Goal: Task Accomplishment & Management: Complete application form

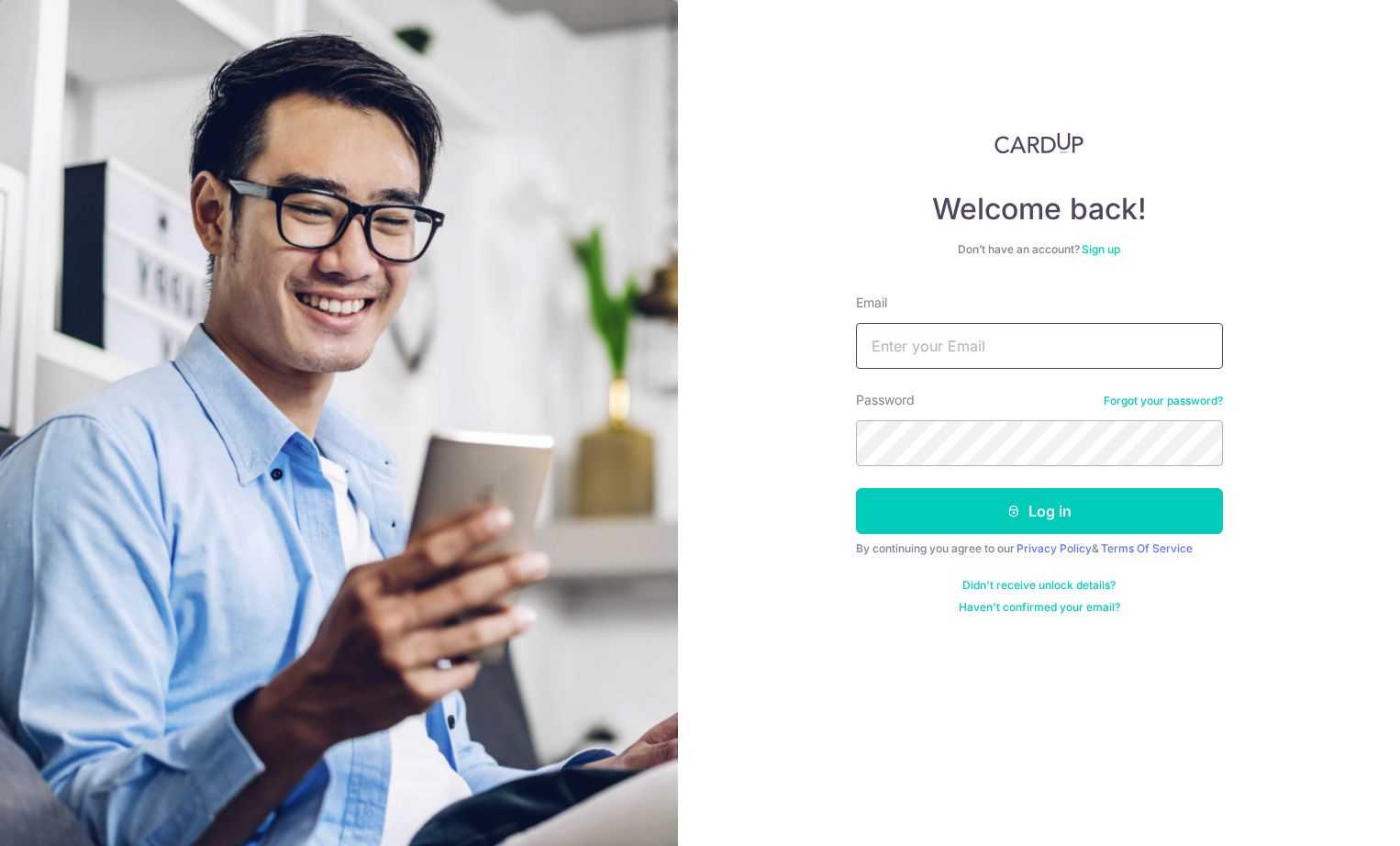
click at [1006, 326] on input "Email" at bounding box center [1040, 346] width 367 height 46
type input "jcpassion21@gmail.com"
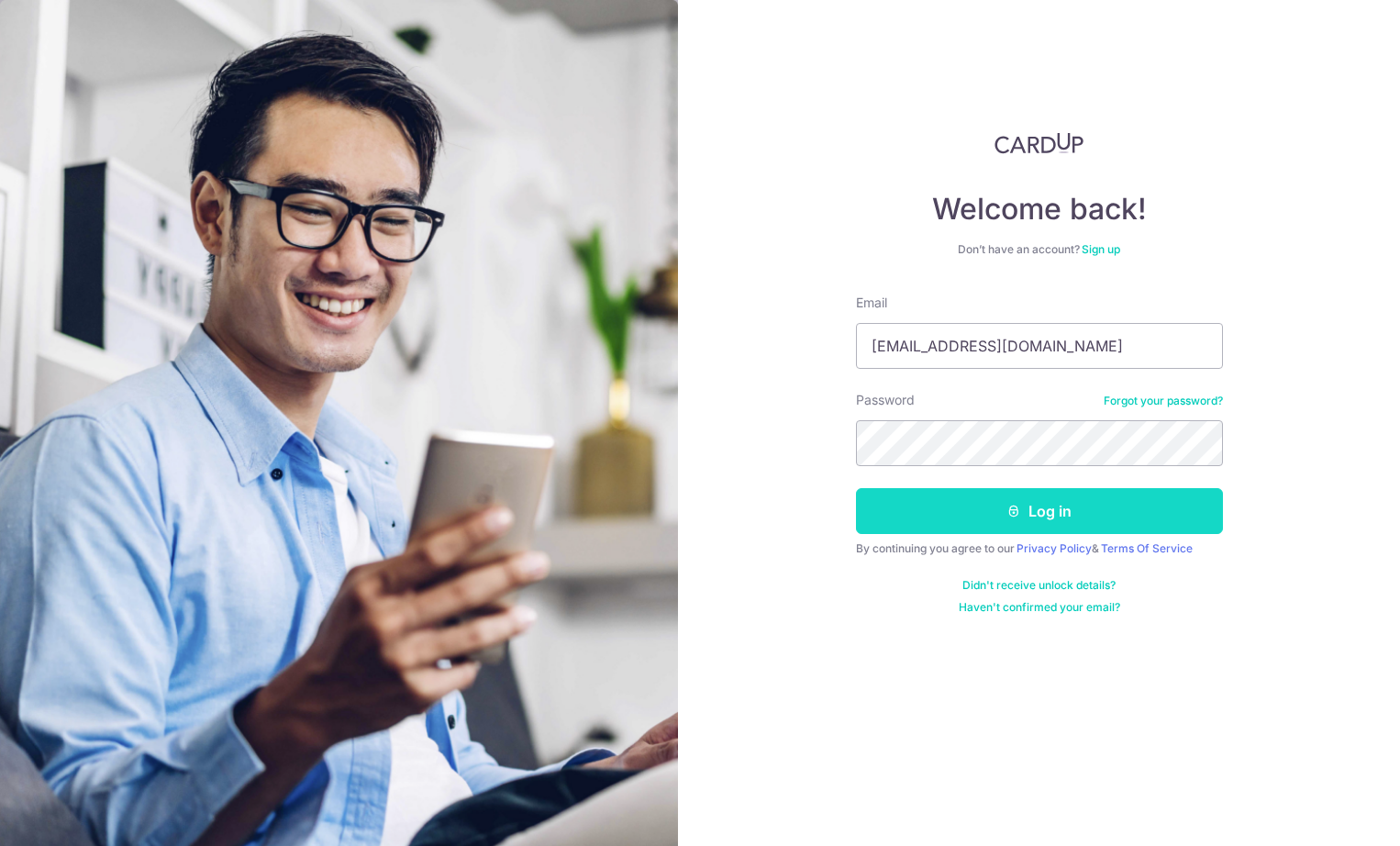
click at [1047, 526] on button "Log in" at bounding box center [1040, 511] width 367 height 46
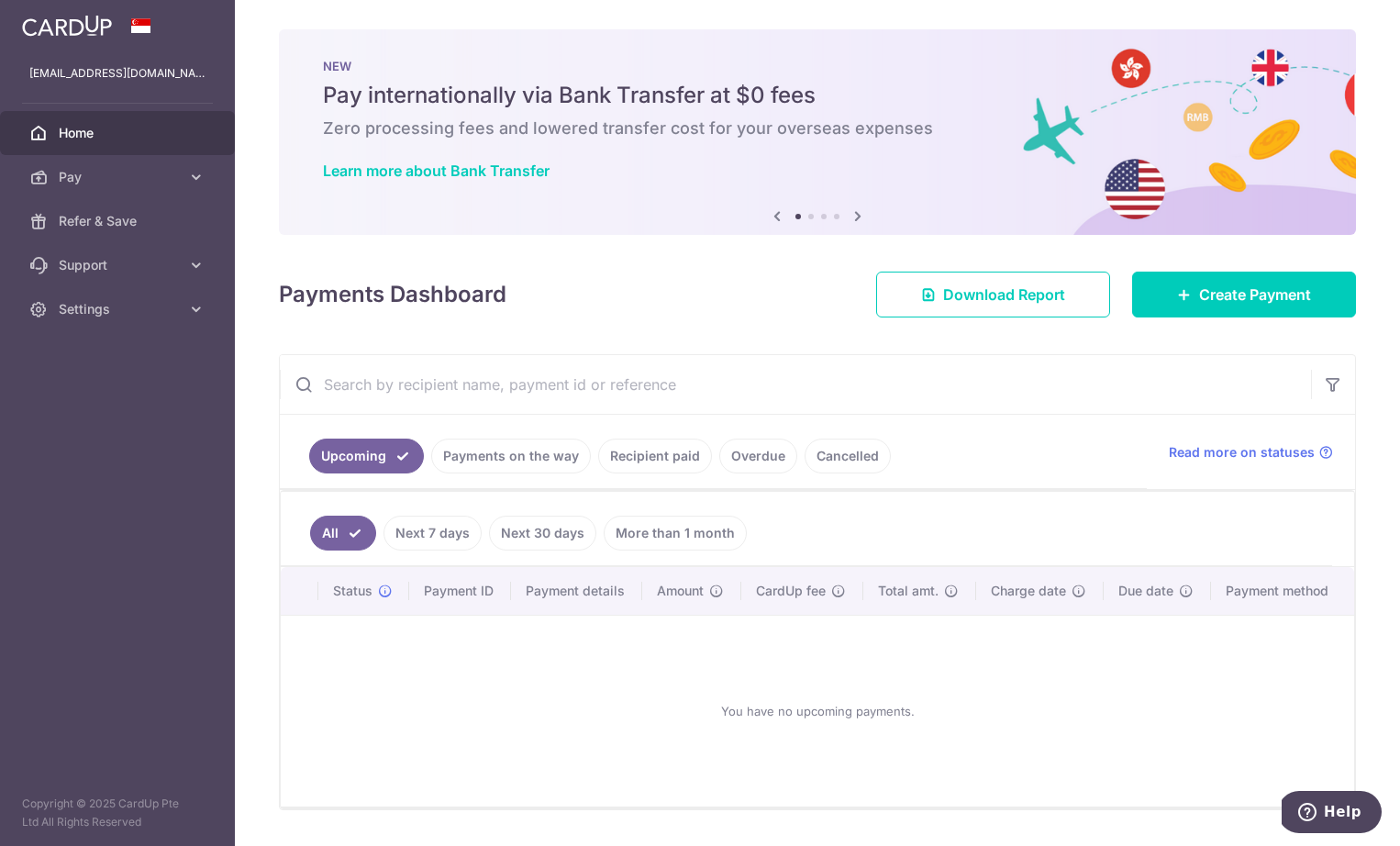
click at [533, 460] on link "Payments on the way" at bounding box center [510, 456] width 159 height 34
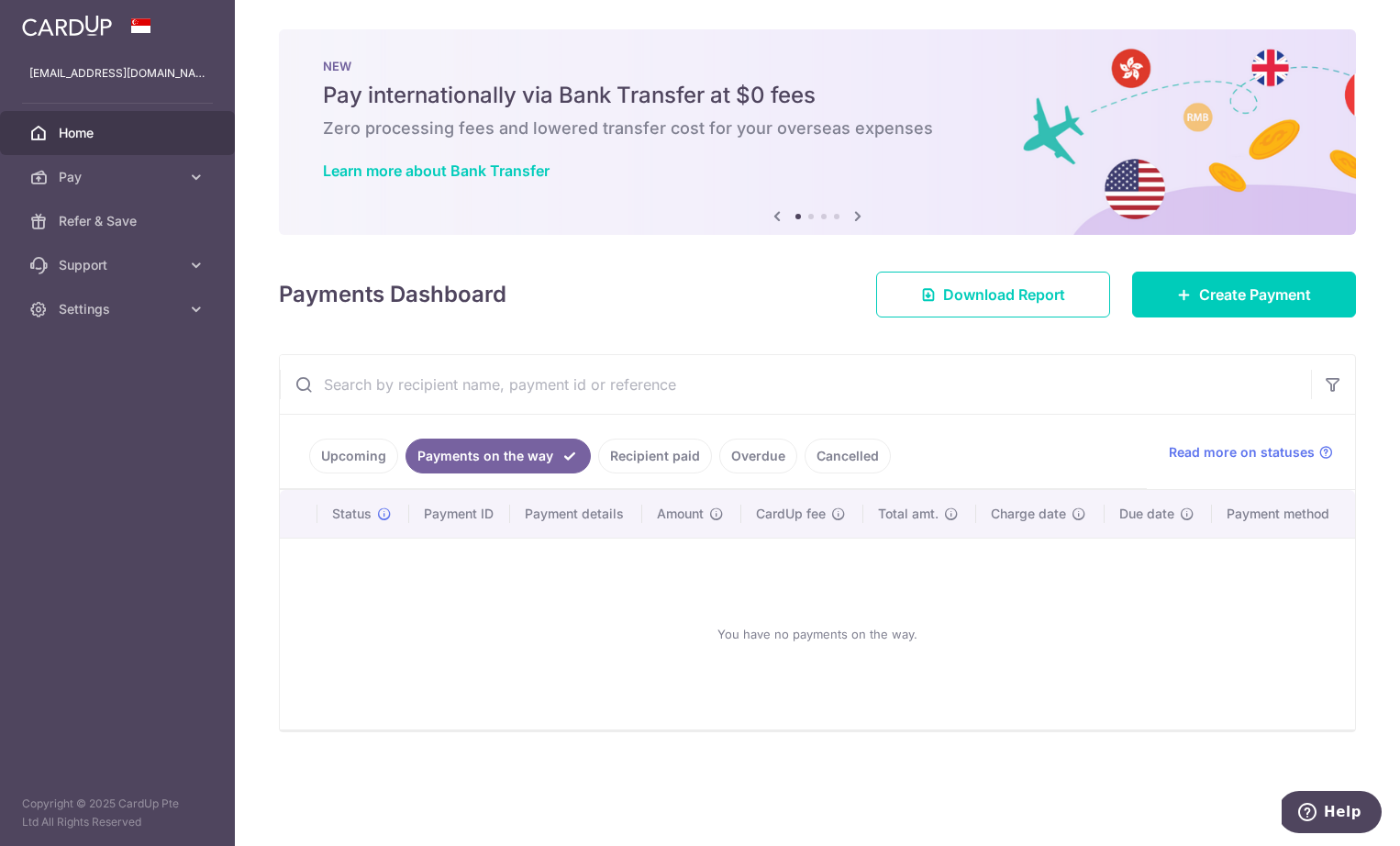
click at [637, 453] on link "Recipient paid" at bounding box center [655, 456] width 114 height 34
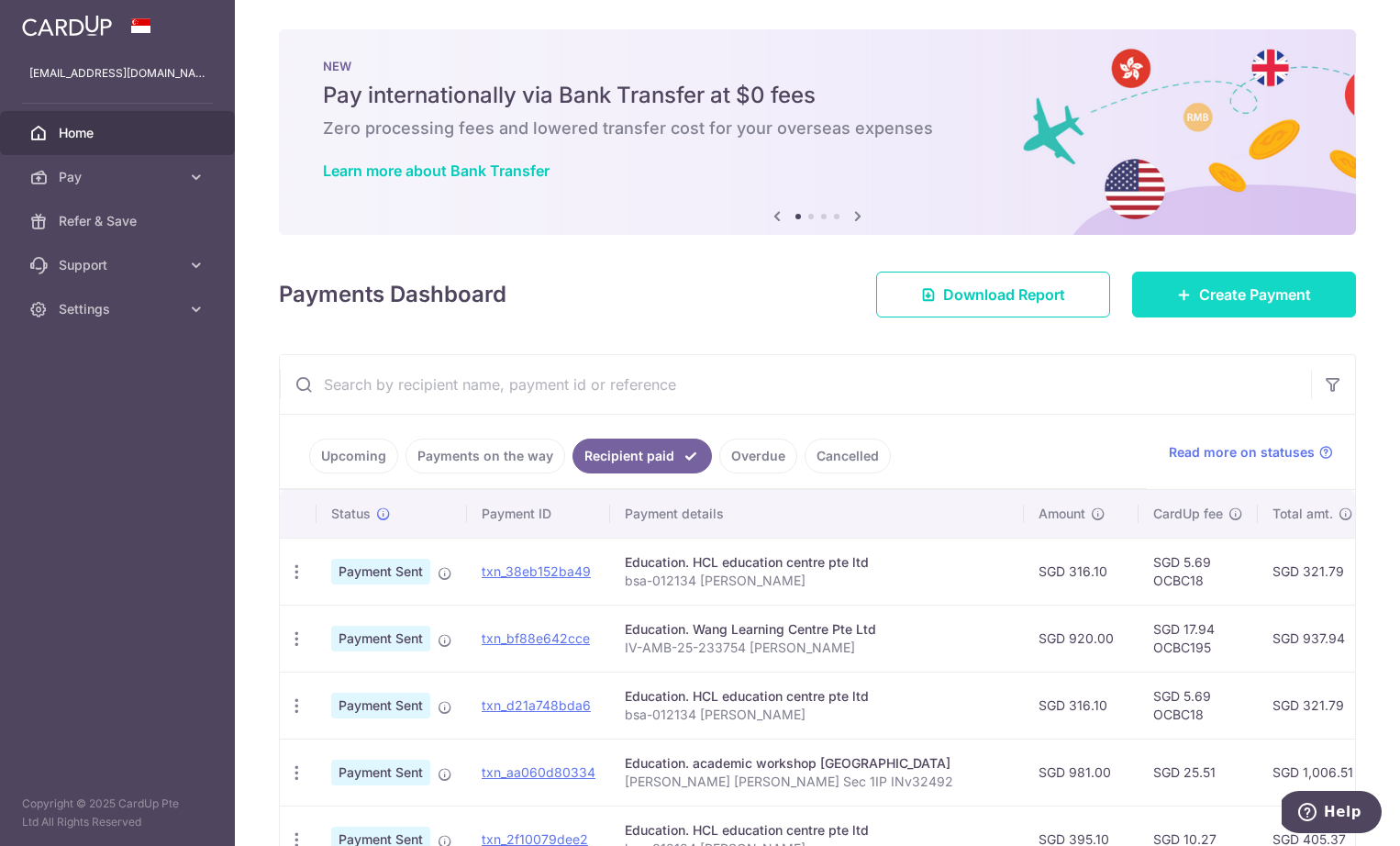
click at [1201, 300] on span "Create Payment" at bounding box center [1255, 294] width 112 height 22
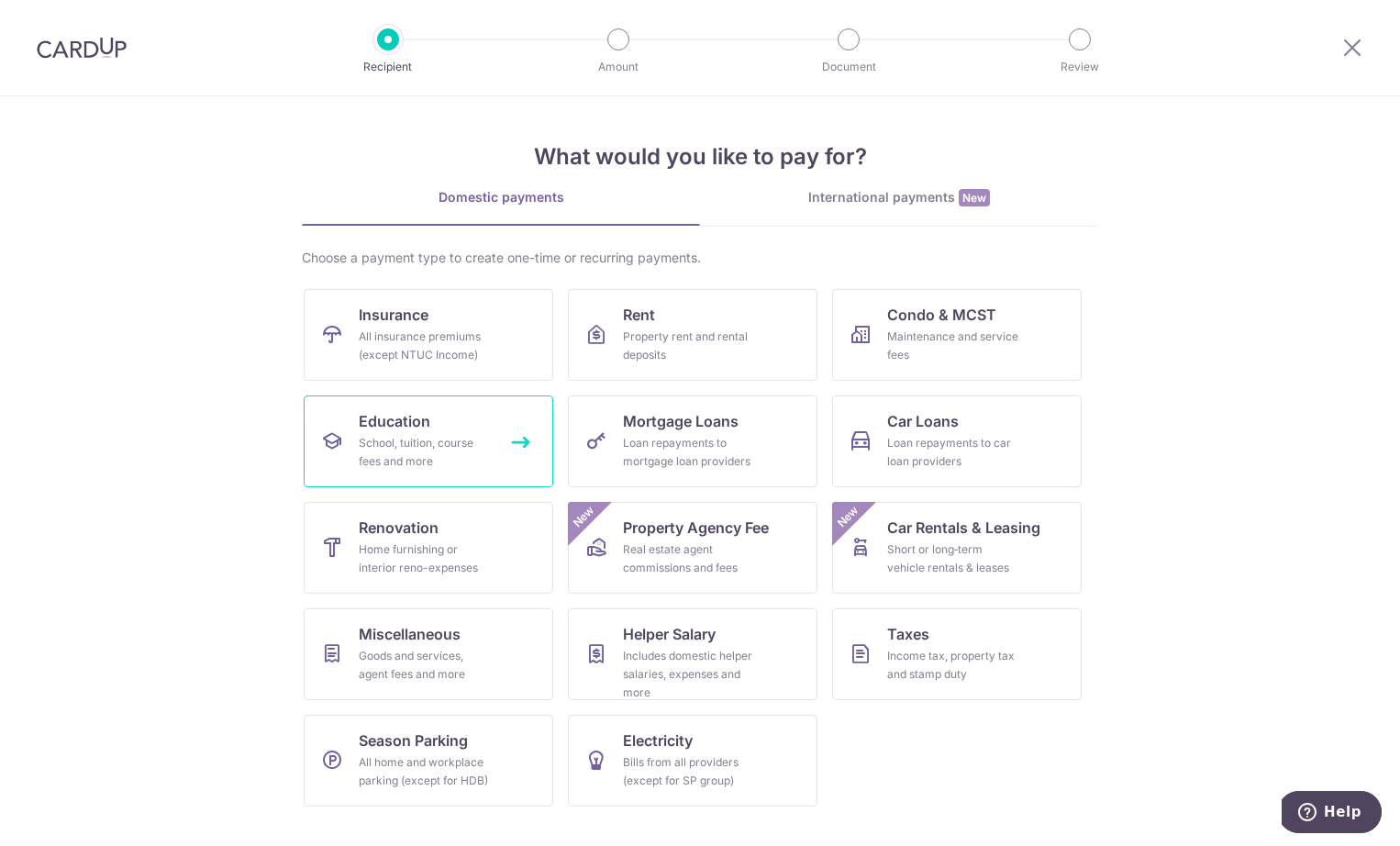
click at [461, 448] on div "School, tuition, course fees and more" at bounding box center [425, 452] width 132 height 36
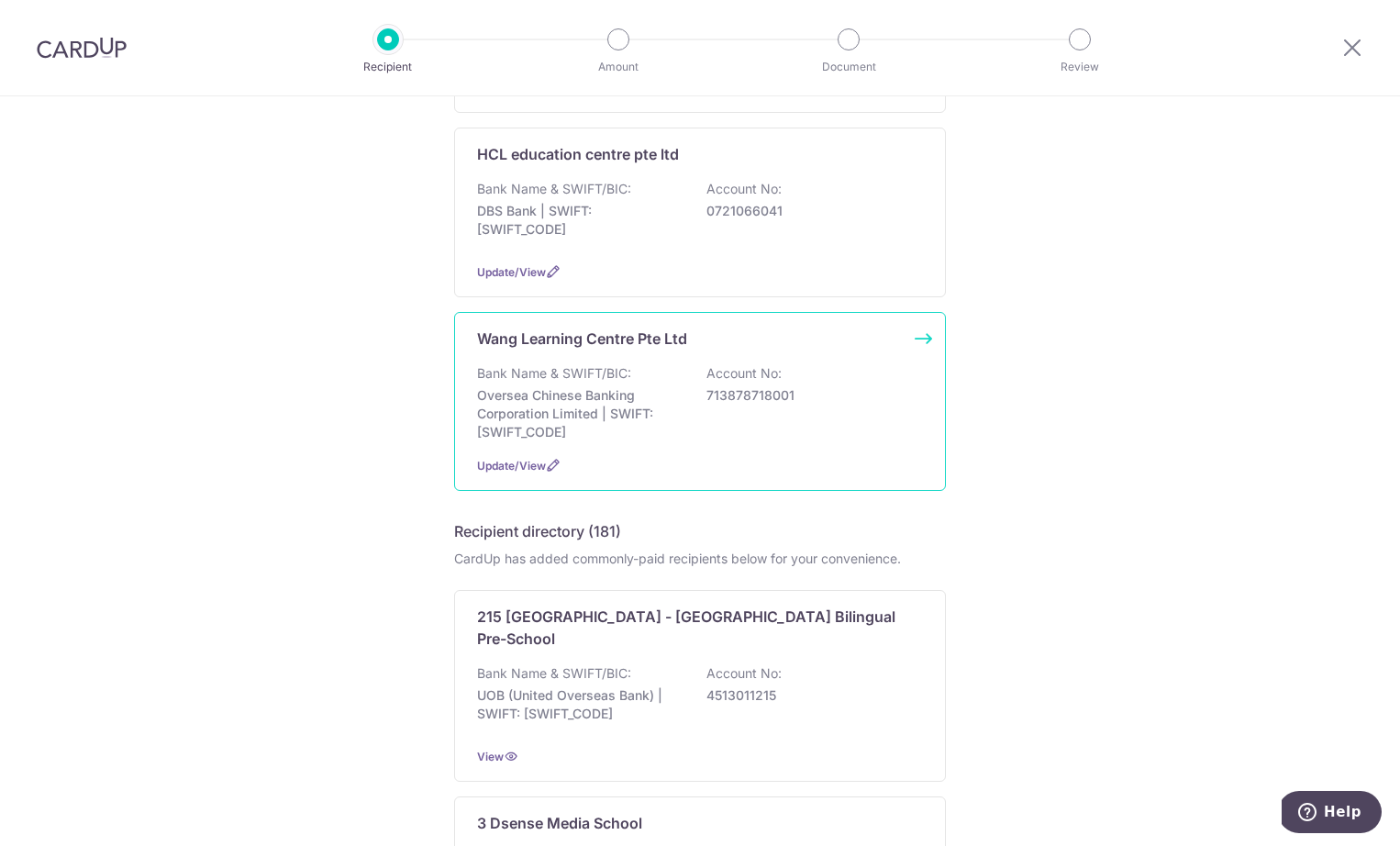
scroll to position [563, 0]
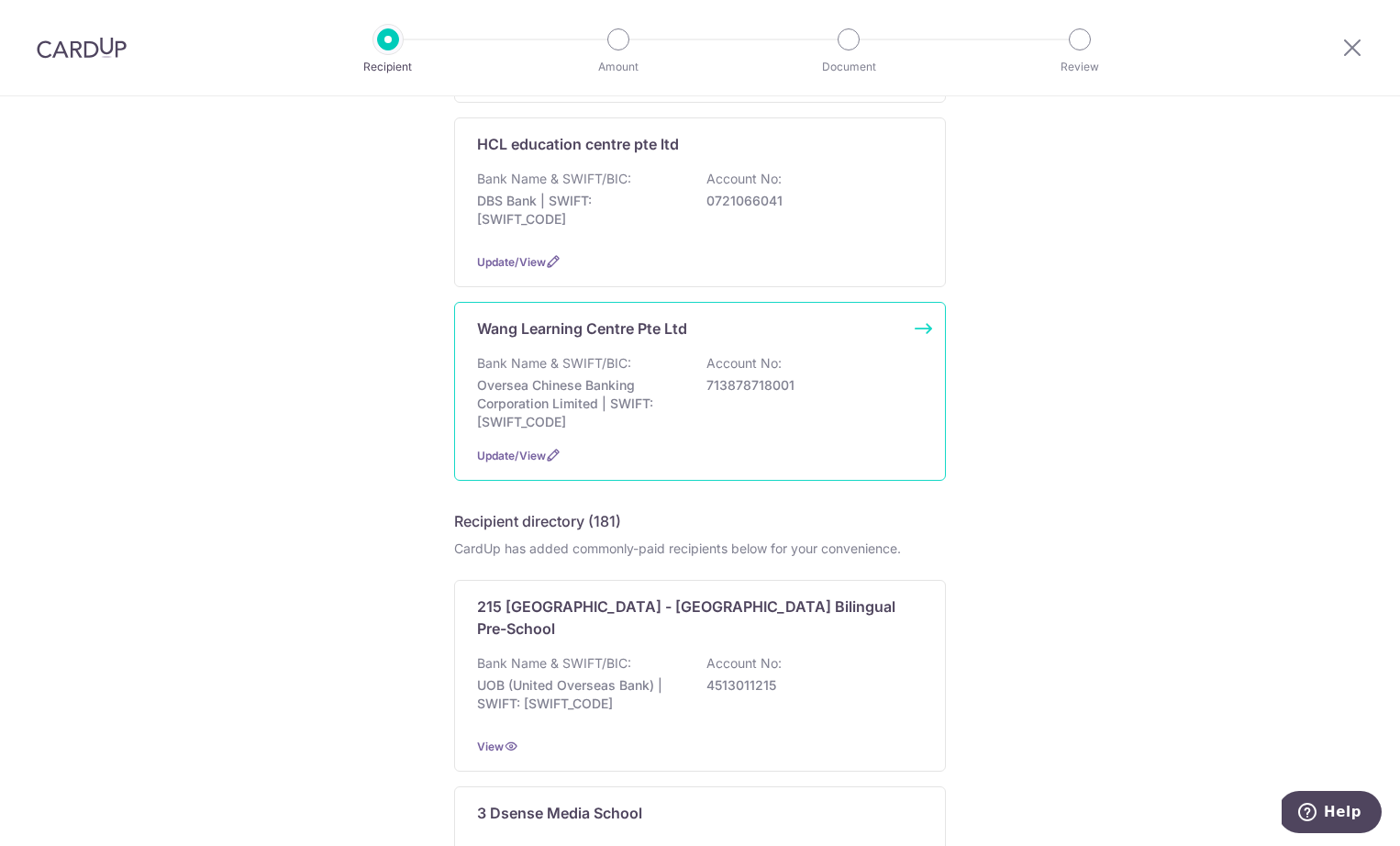
click at [609, 393] on p "Oversea Chinese Banking Corporation Limited | SWIFT: OCBCSGSGXXX" at bounding box center [579, 403] width 206 height 55
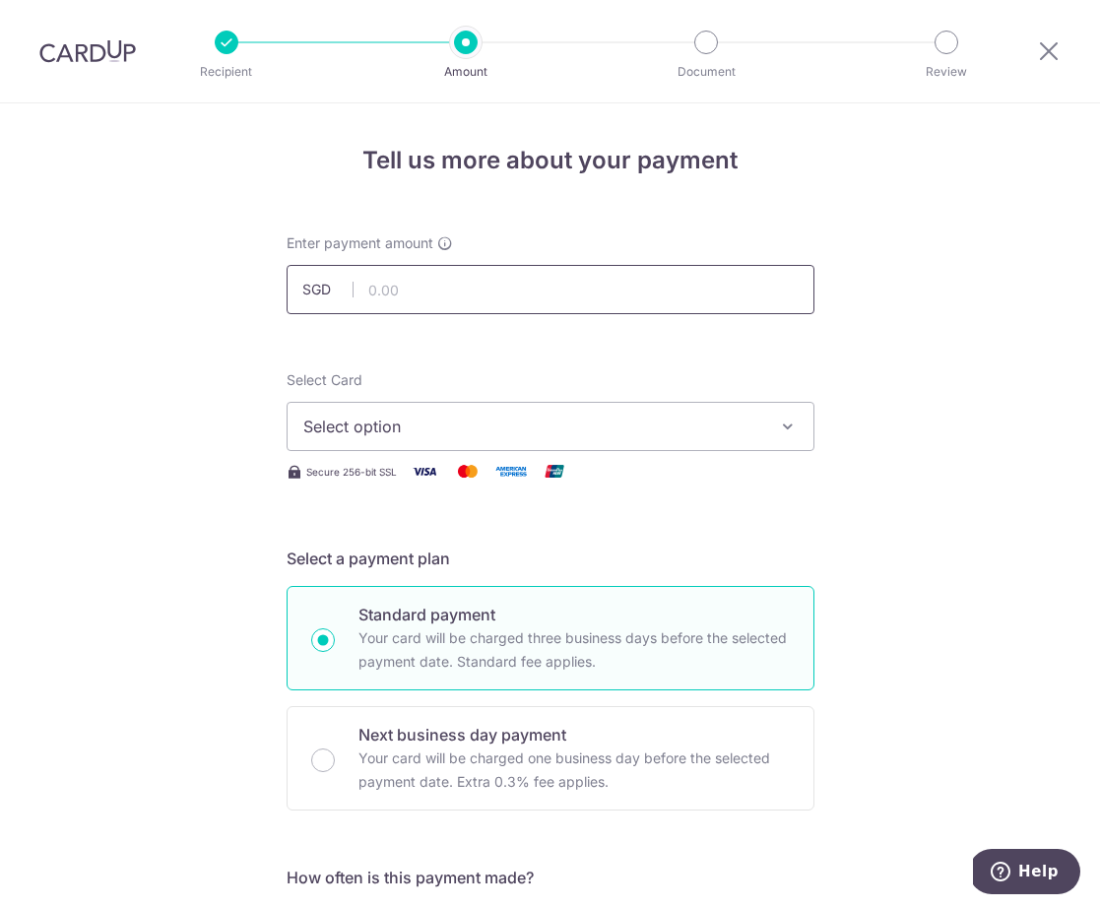
click at [522, 296] on input "text" at bounding box center [551, 289] width 528 height 49
type input "837.00"
click at [533, 399] on div "Select Card Select option Add credit card Your Cards **** 3064 **** 1468" at bounding box center [551, 410] width 528 height 81
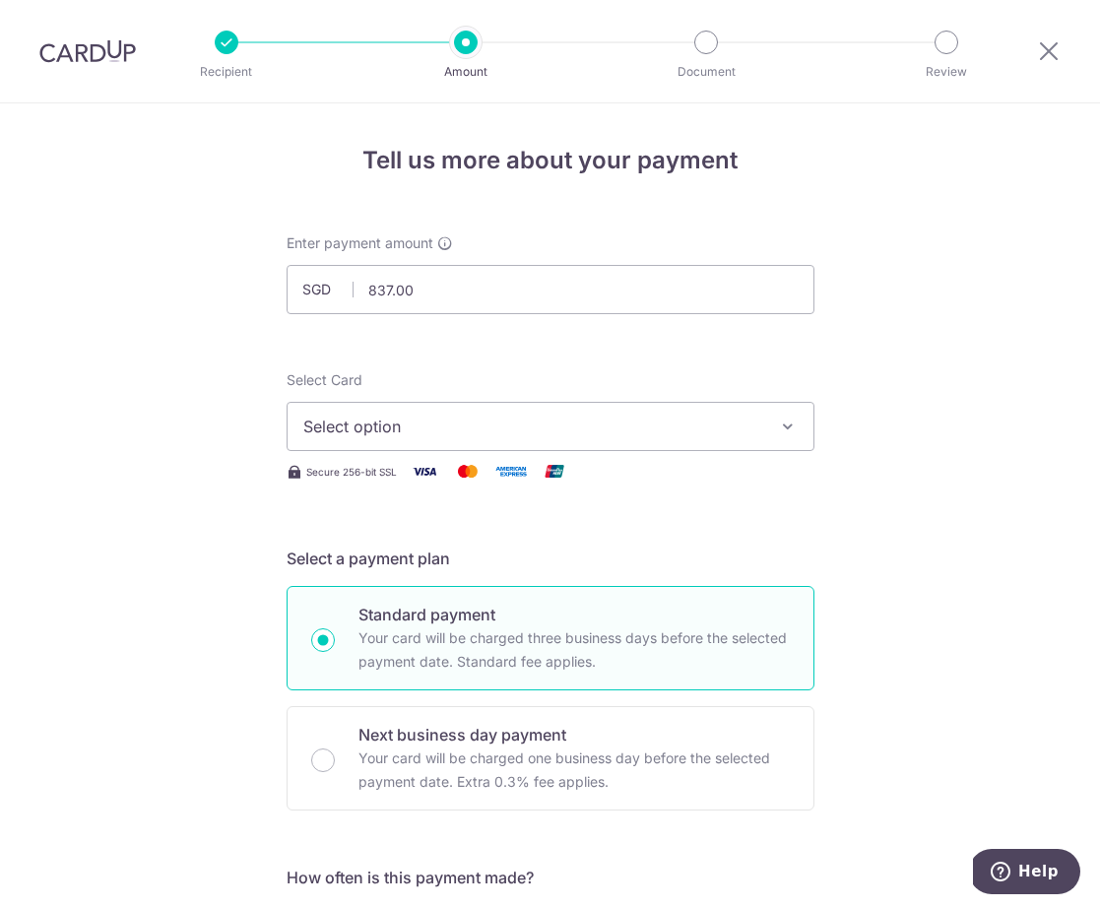
click at [531, 423] on span "Select option" at bounding box center [532, 427] width 459 height 24
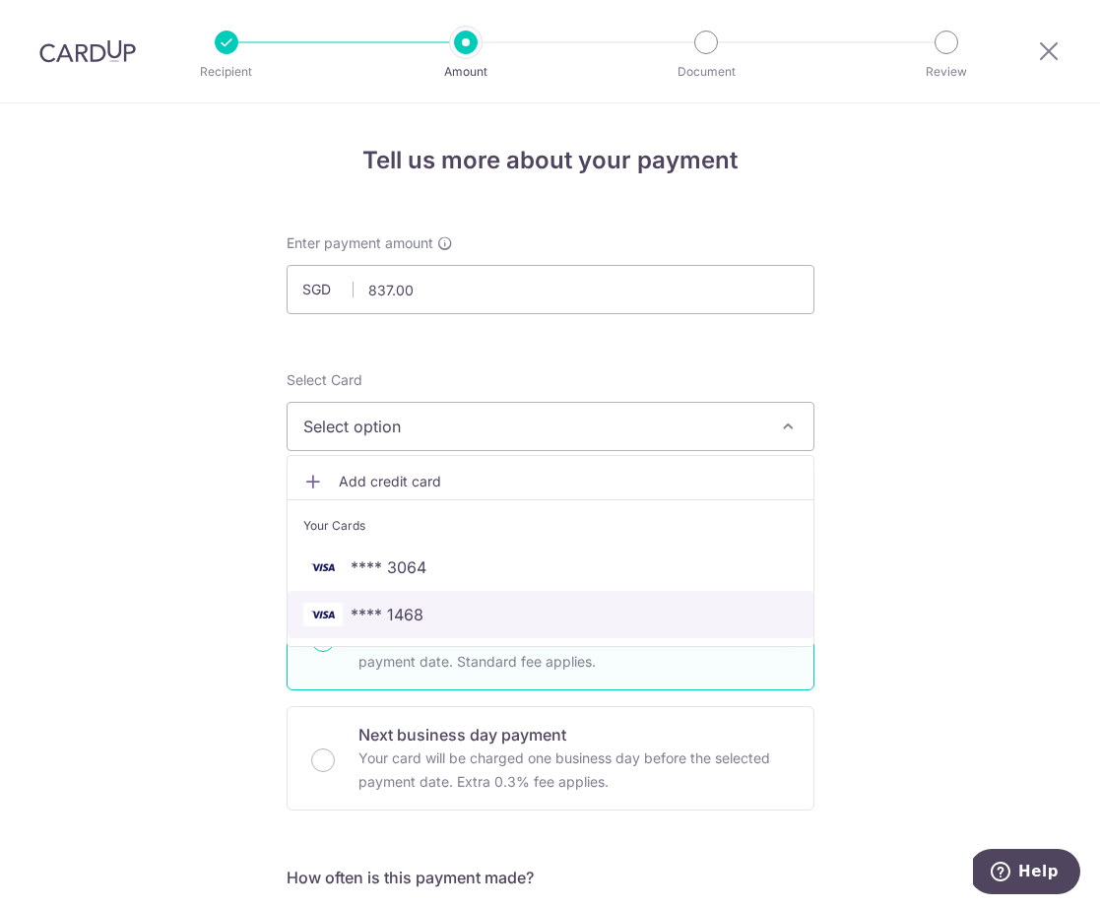
click at [483, 603] on span "**** 1468" at bounding box center [550, 615] width 494 height 24
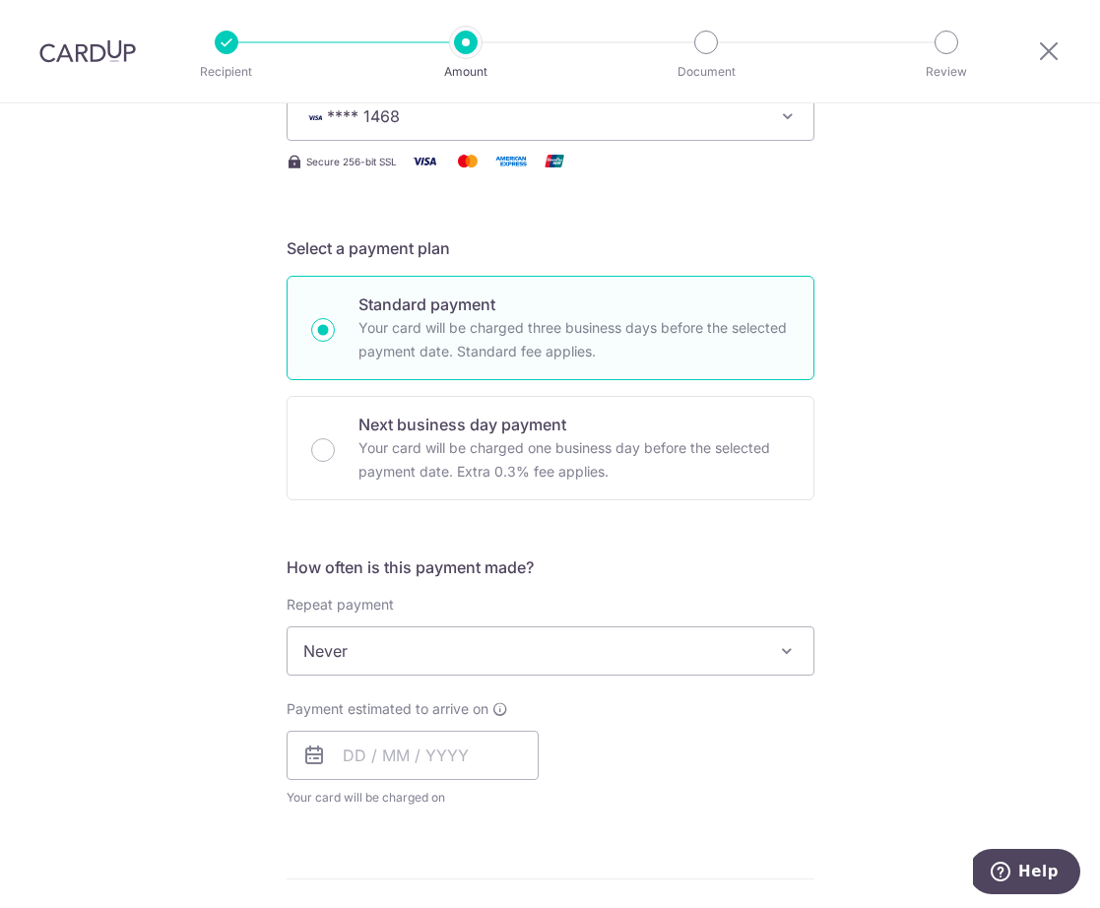
scroll to position [359, 0]
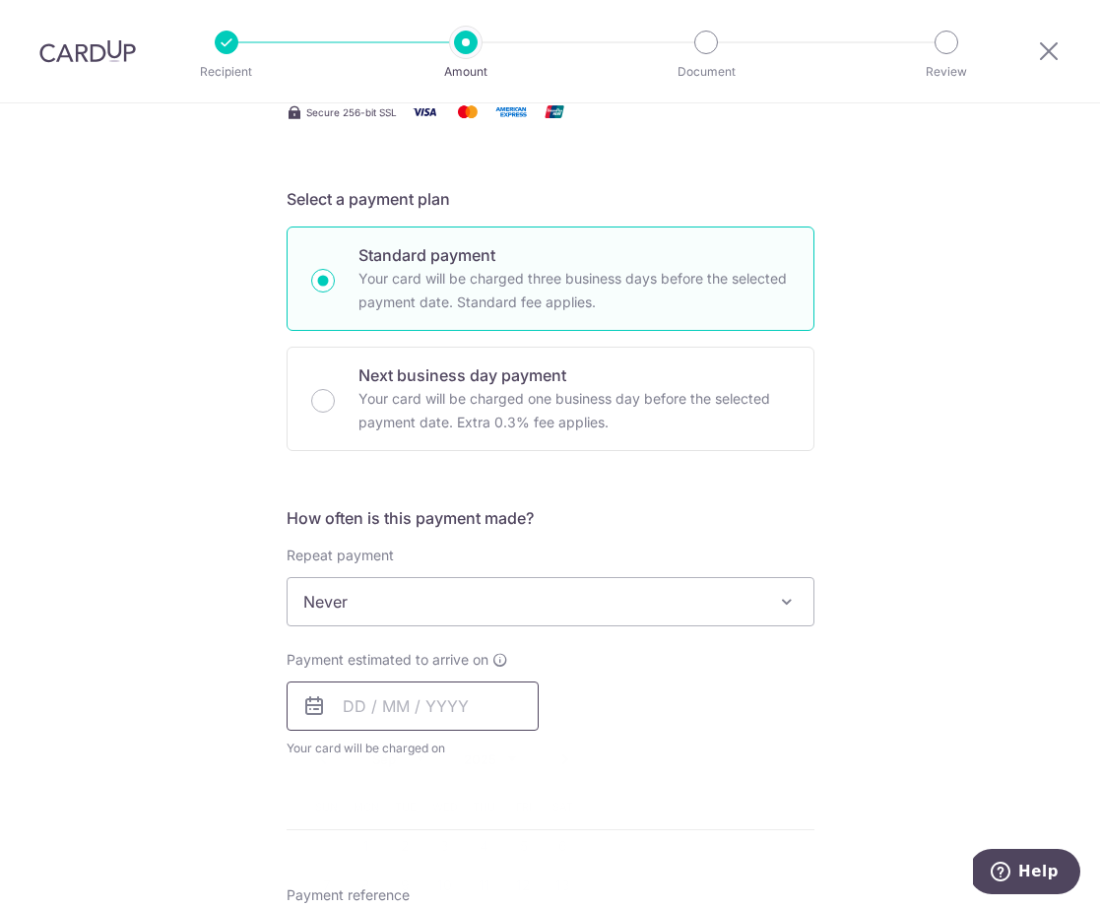
click at [431, 706] on input "text" at bounding box center [413, 705] width 252 height 49
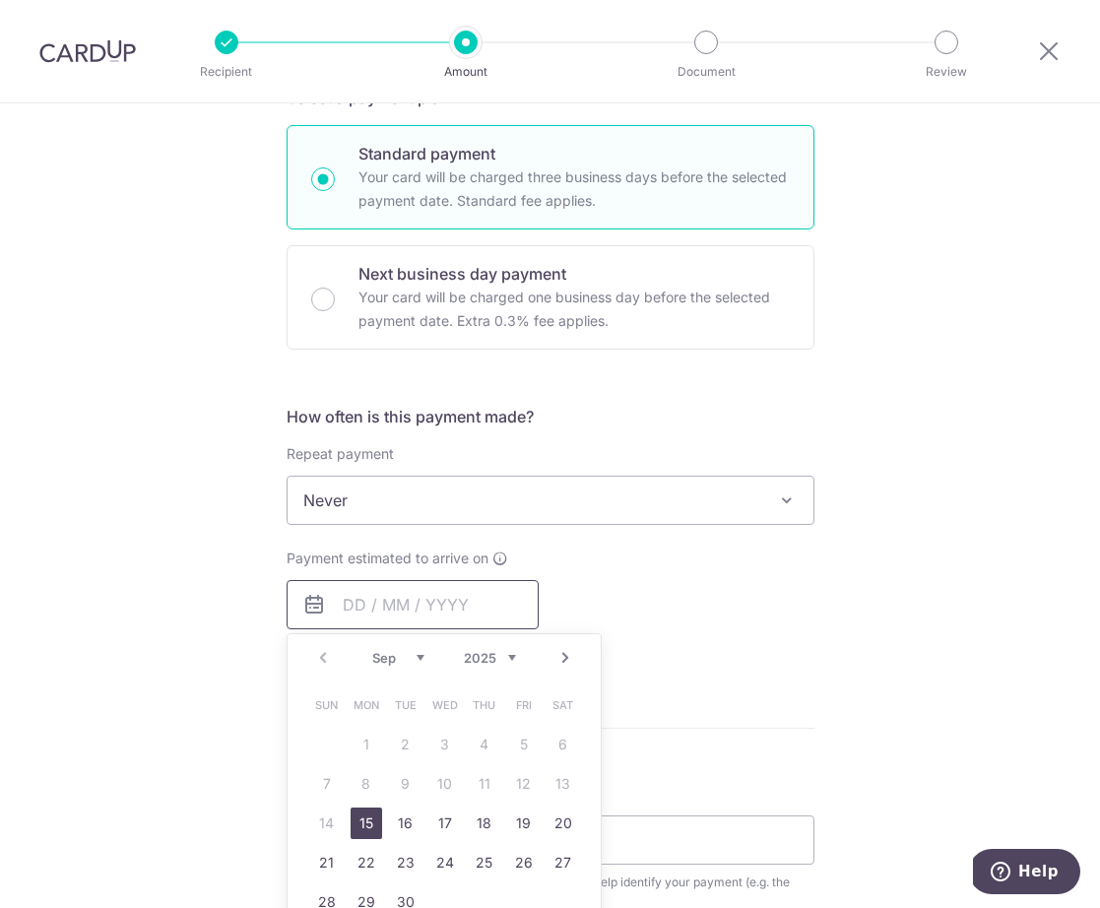
scroll to position [465, 0]
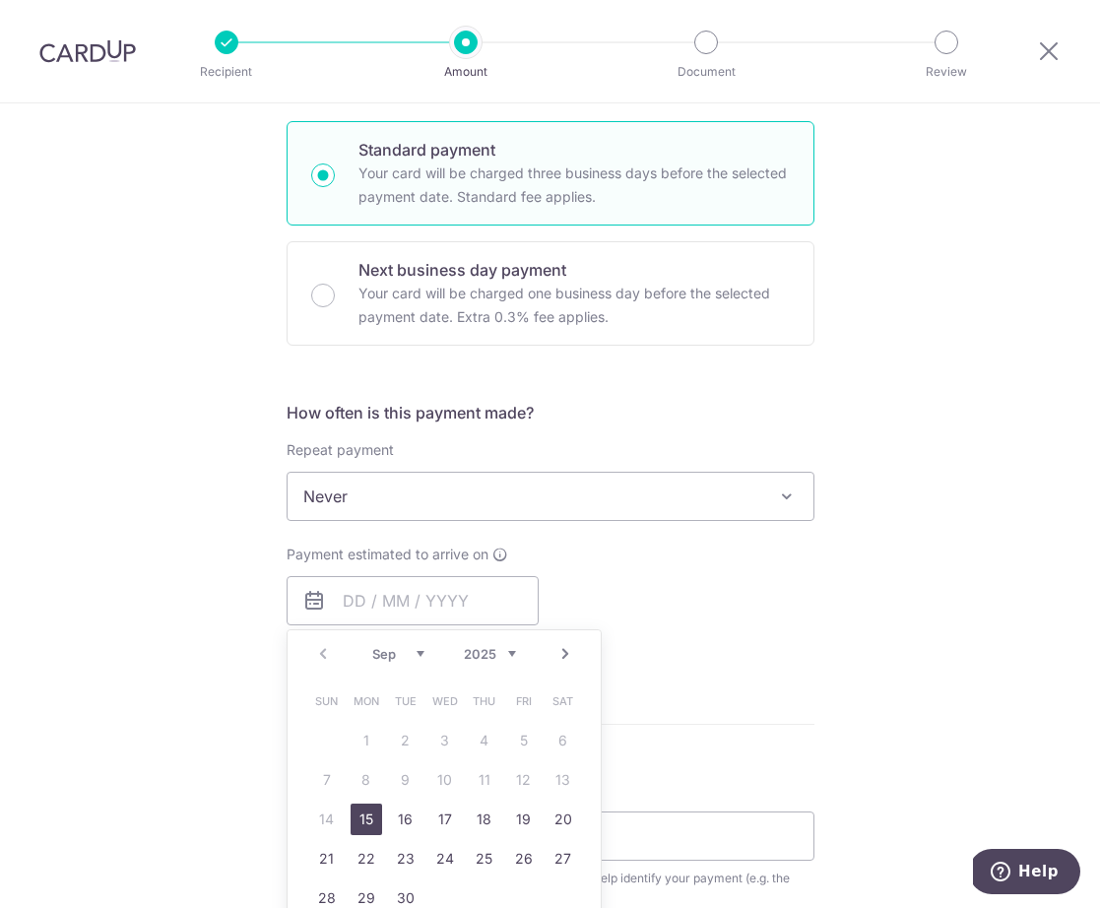
click at [370, 821] on link "15" at bounding box center [367, 820] width 32 height 32
type input "15/09/2025"
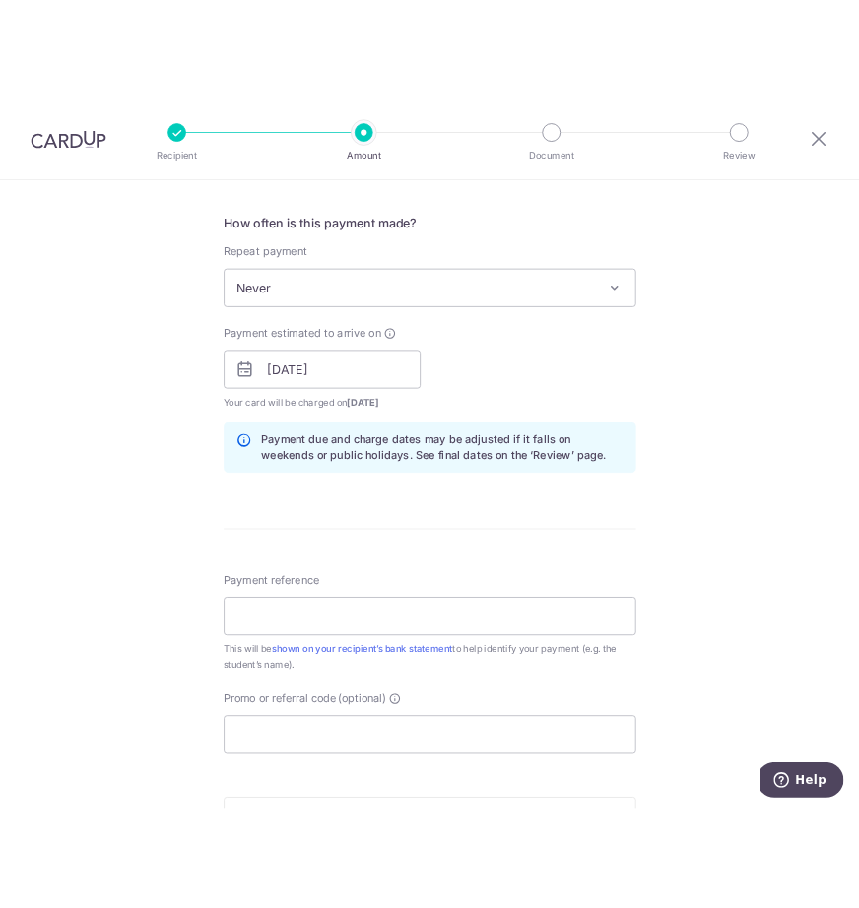
scroll to position [723, 0]
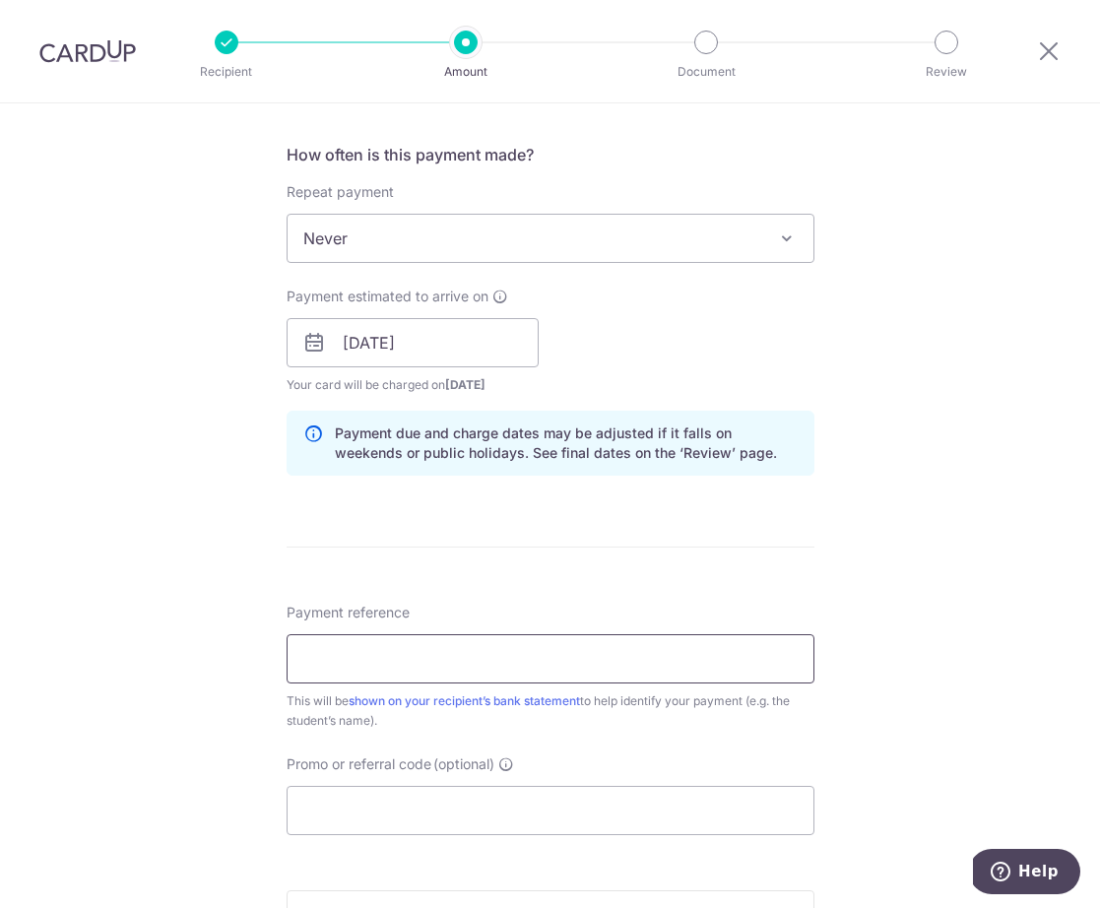
click at [432, 671] on input "Payment reference" at bounding box center [551, 658] width 528 height 49
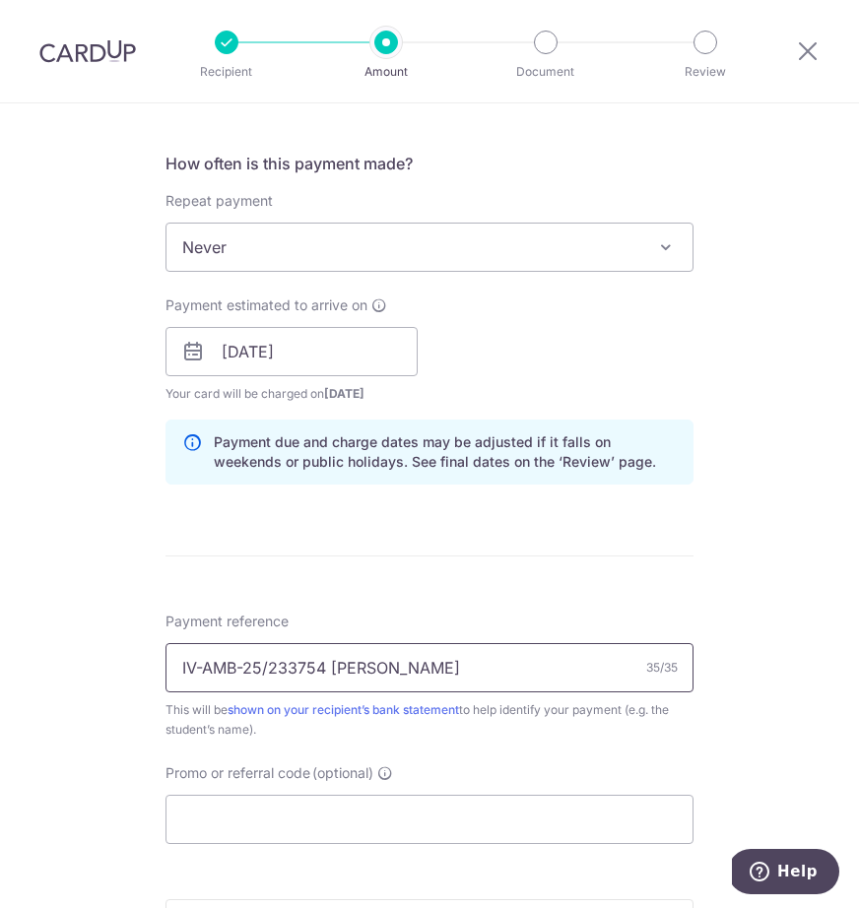
click at [325, 672] on input "IV-AMB-25/233754 Clarissa Ooi Jun H" at bounding box center [429, 667] width 528 height 49
type input "IV-AMB-25/254272 Clarissa Ooi Jun H"
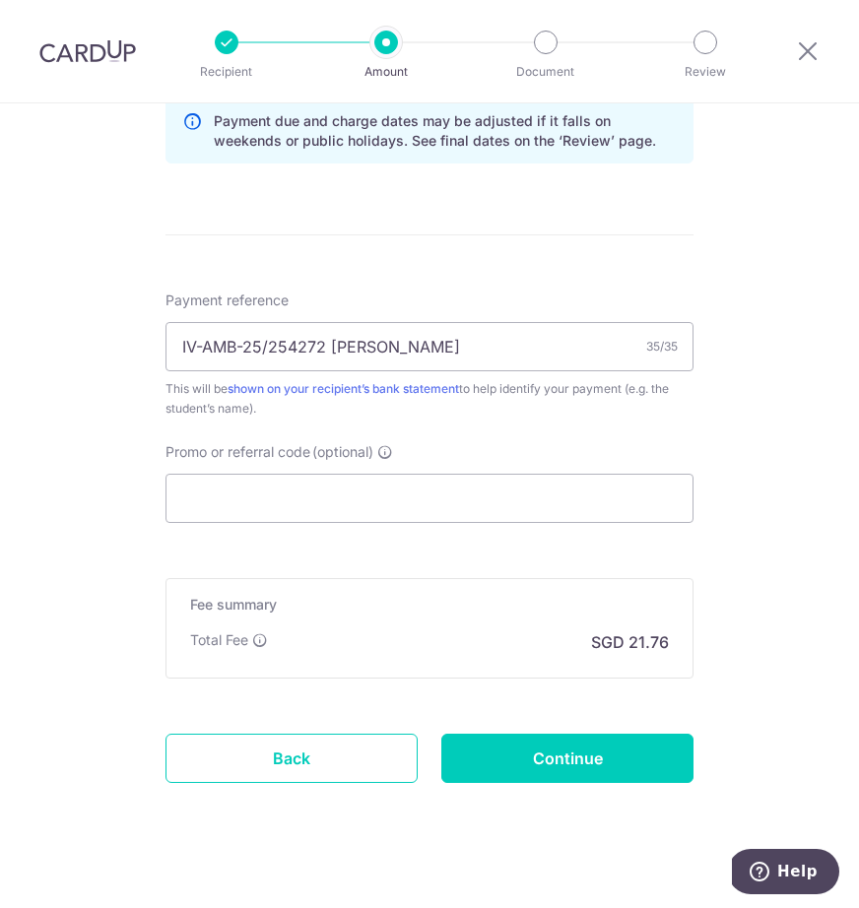
scroll to position [1066, 0]
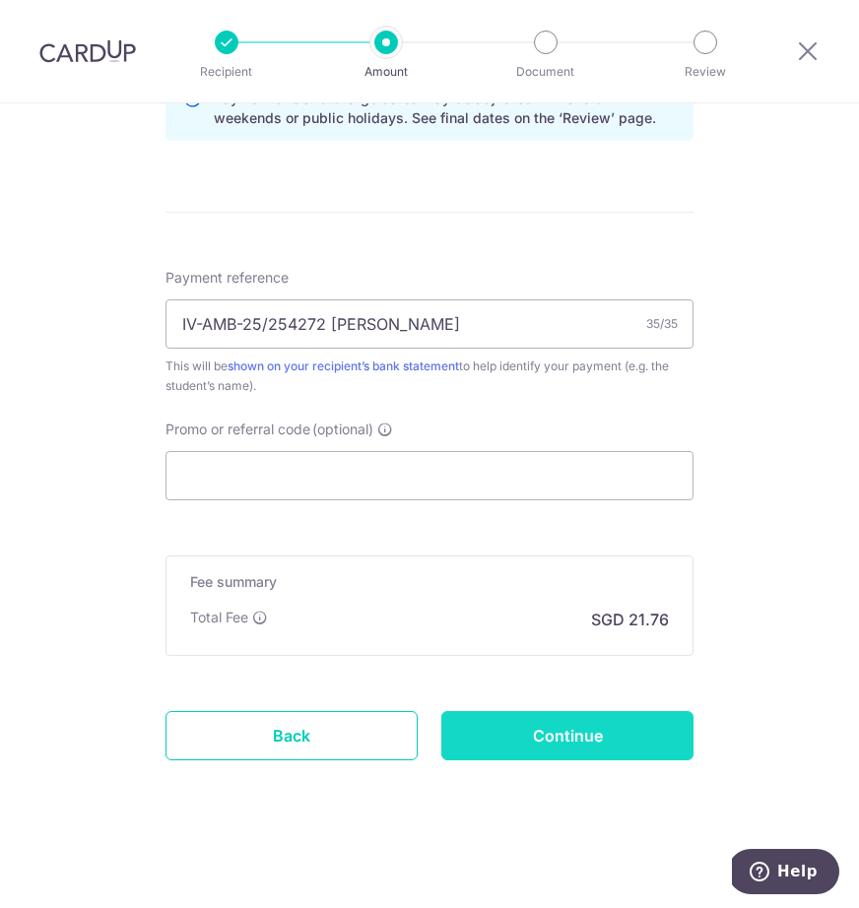
click at [547, 735] on input "Continue" at bounding box center [567, 735] width 252 height 49
type input "Create Schedule"
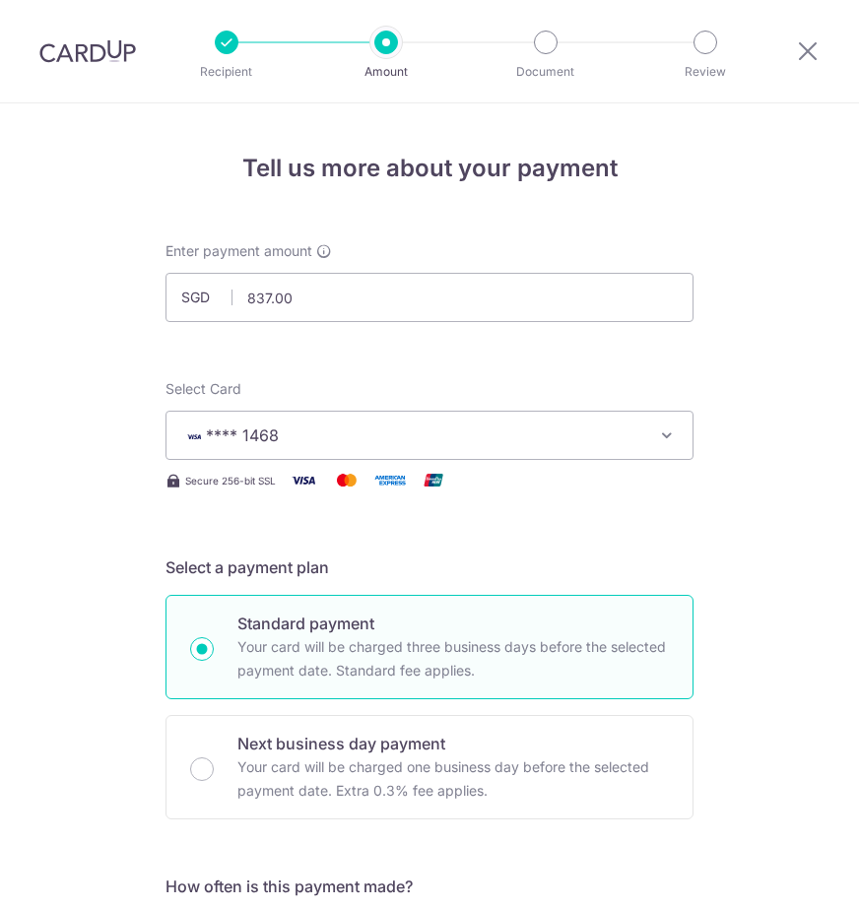
scroll to position [1094, 0]
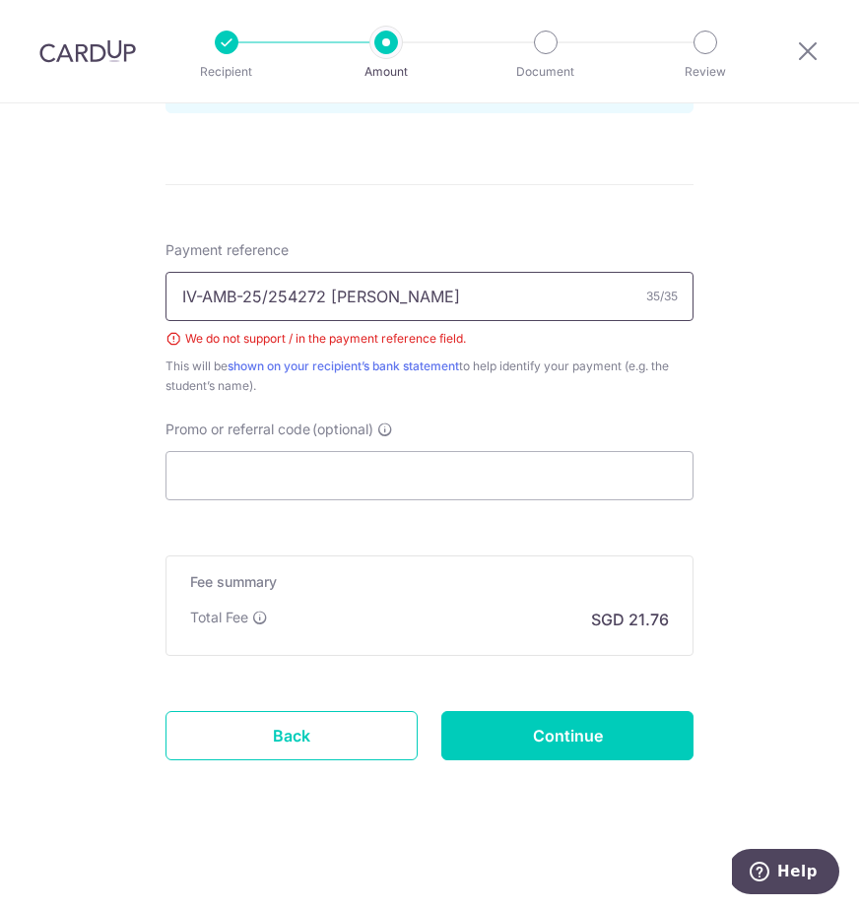
click at [272, 290] on input "IV-AMB-25/254272 [PERSON_NAME]" at bounding box center [429, 296] width 528 height 49
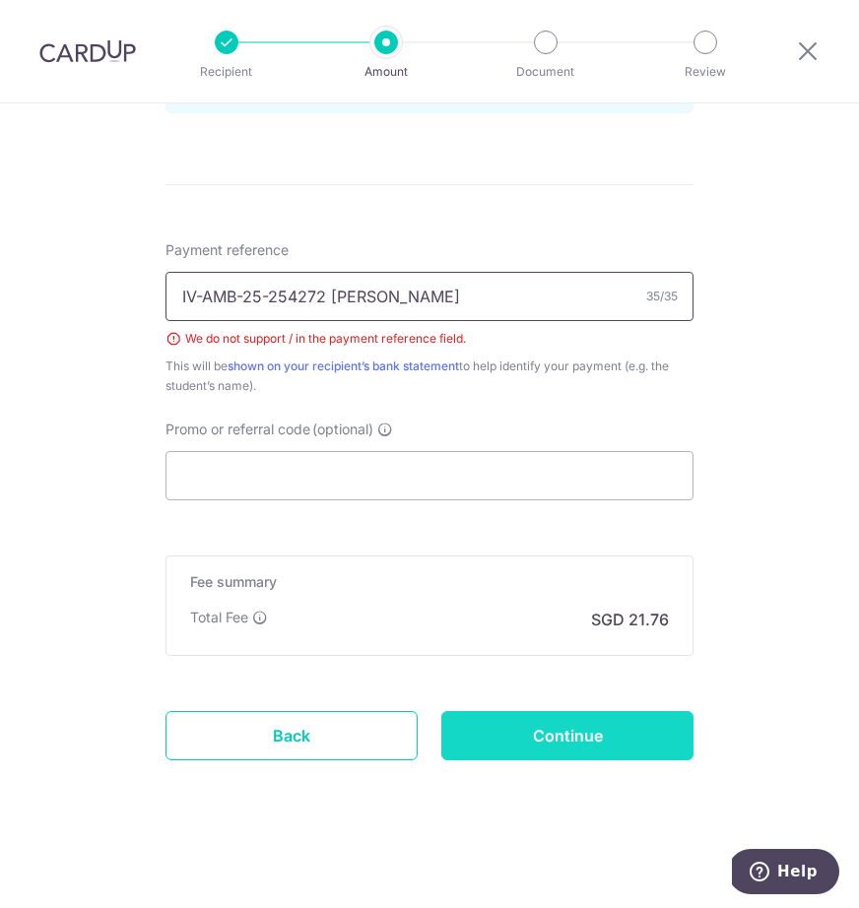
type input "IV-AMB-25-254272 [PERSON_NAME]"
click at [580, 724] on input "Continue" at bounding box center [567, 735] width 252 height 49
type input "Create Schedule"
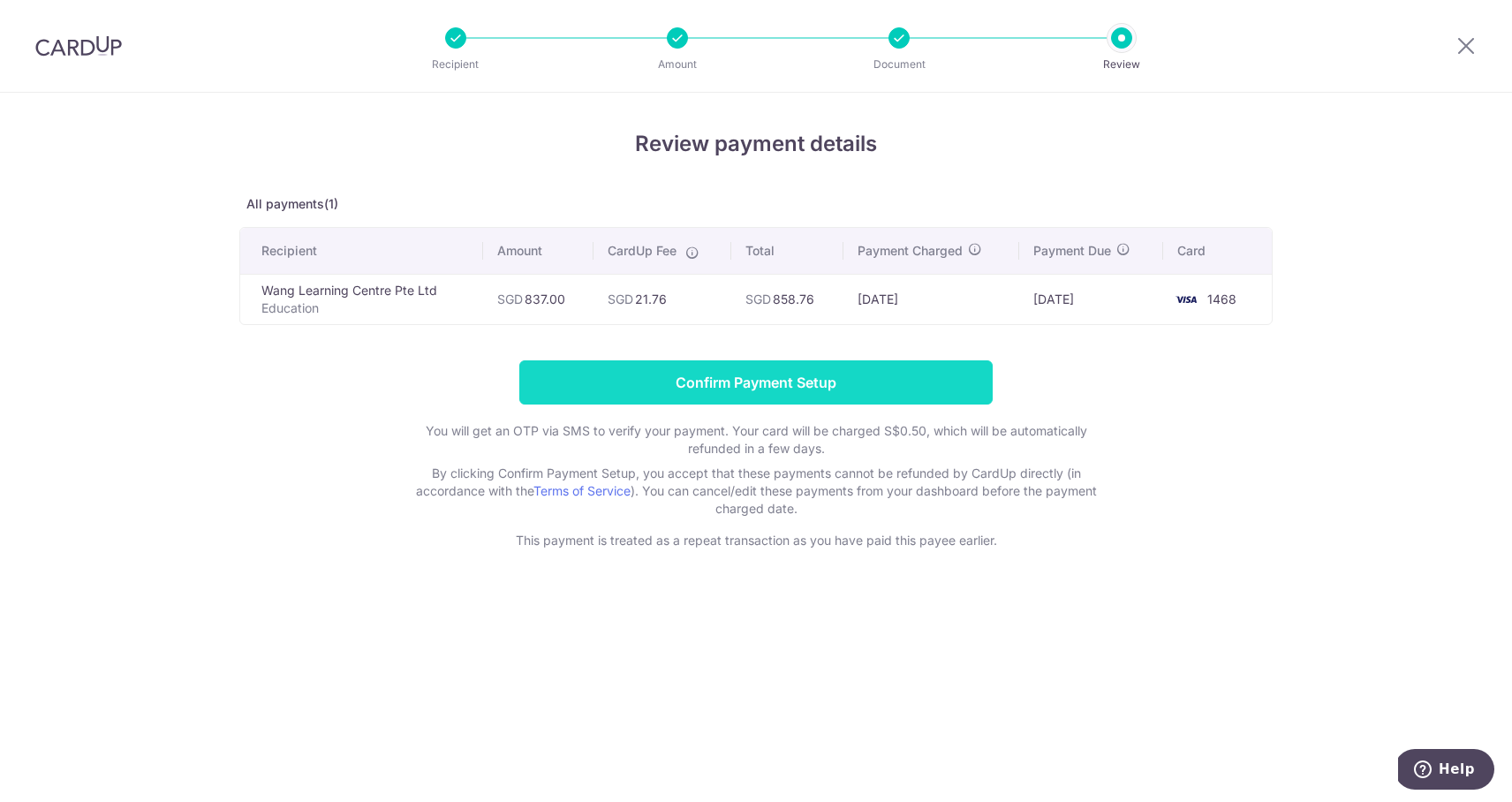
click at [769, 380] on input "Confirm Payment Setup" at bounding box center [756, 382] width 474 height 44
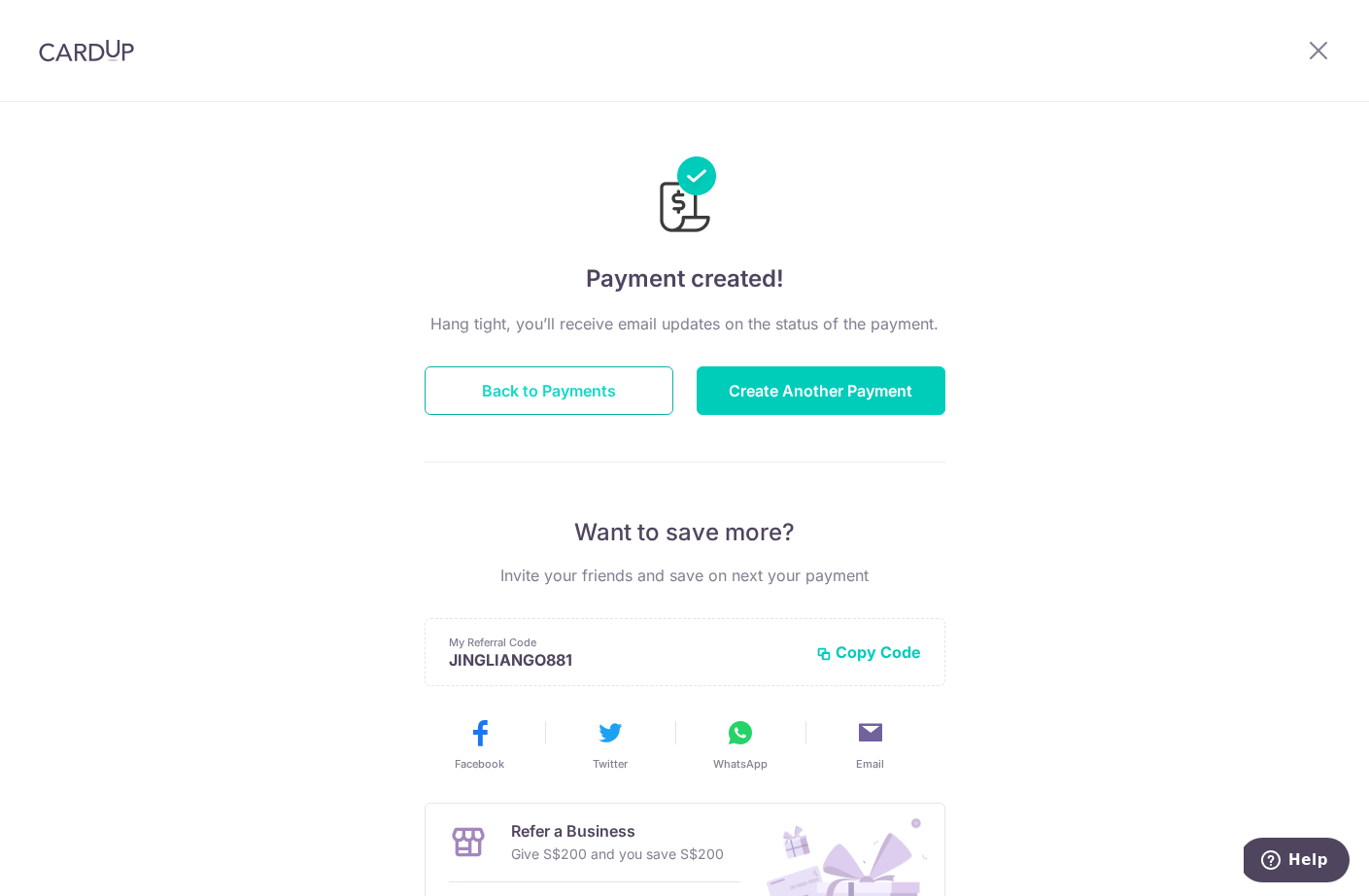
click at [647, 402] on button "Back to Payments" at bounding box center [549, 390] width 249 height 48
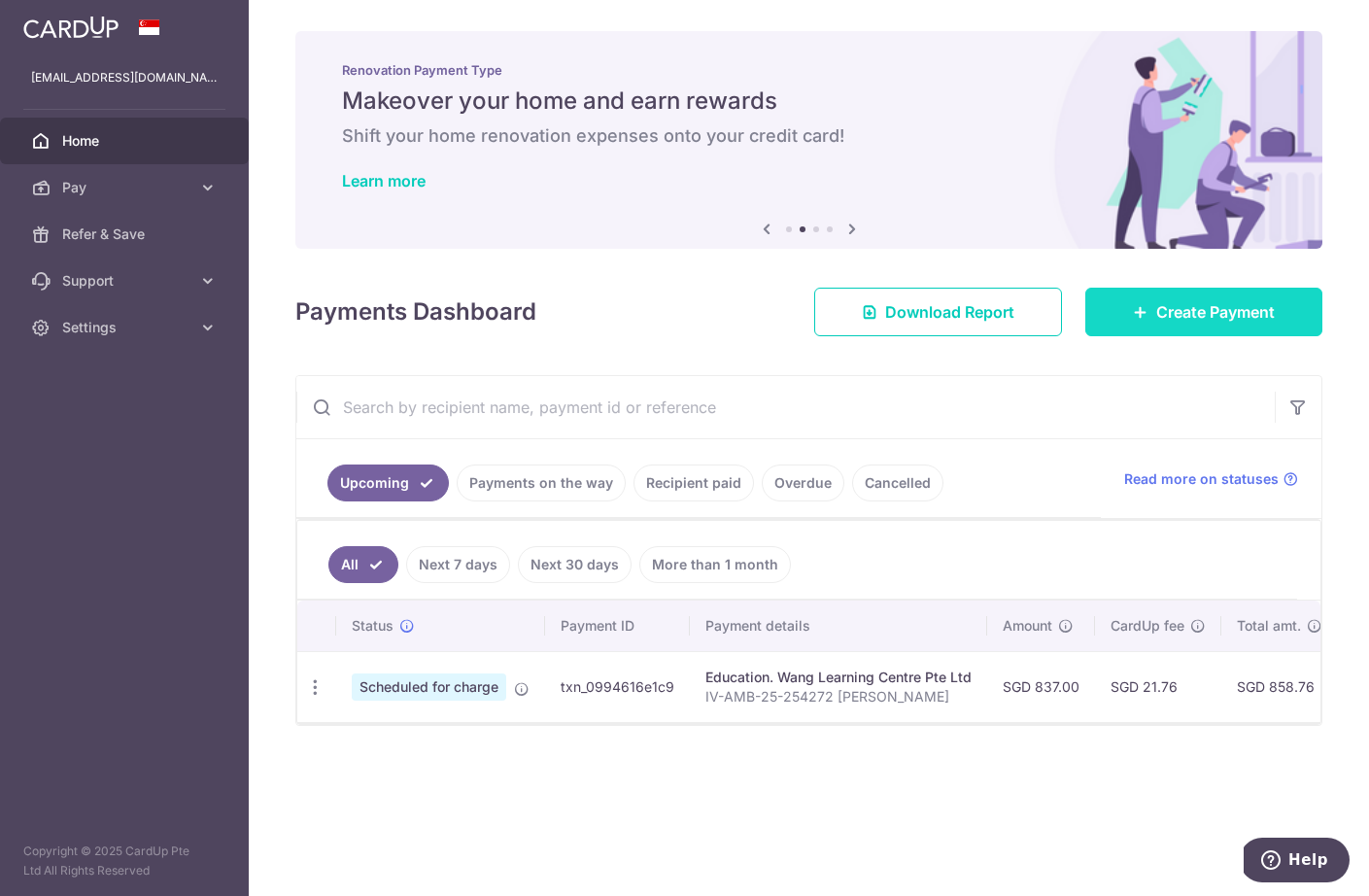
click at [1220, 319] on span "Create Payment" at bounding box center [1216, 312] width 118 height 24
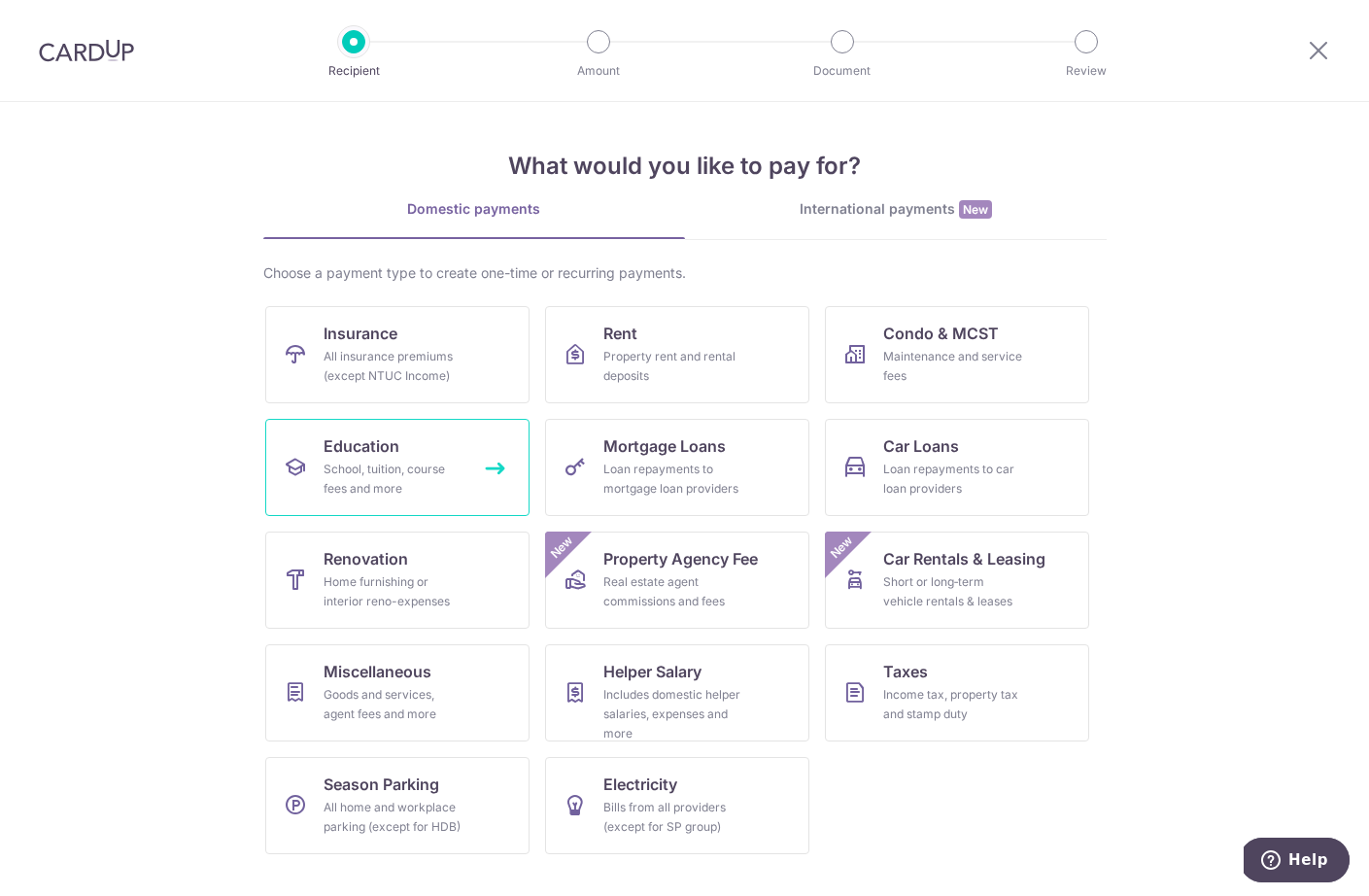
click at [380, 466] on div "School, tuition, course fees and more" at bounding box center [394, 479] width 140 height 38
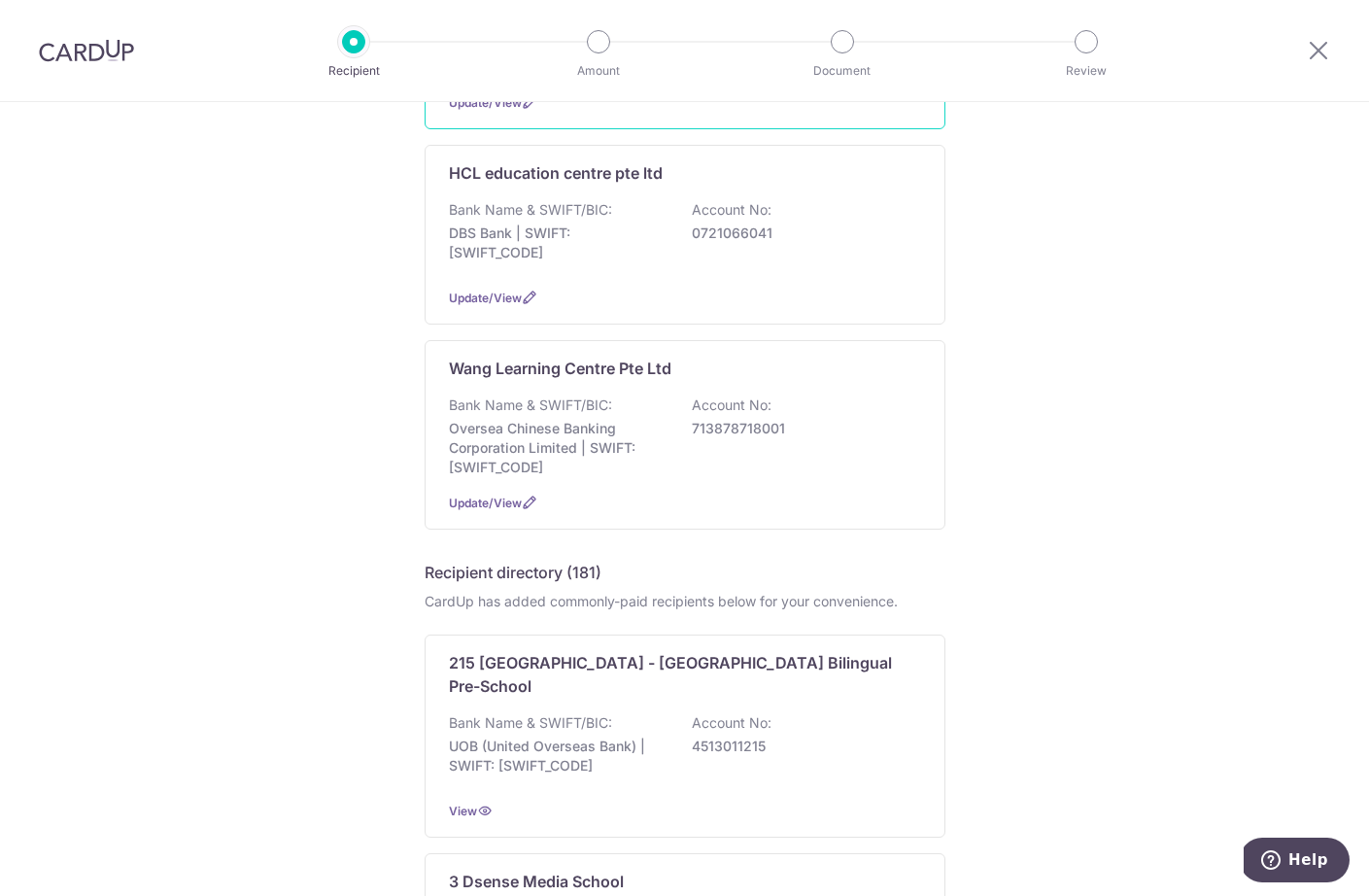
scroll to position [614, 0]
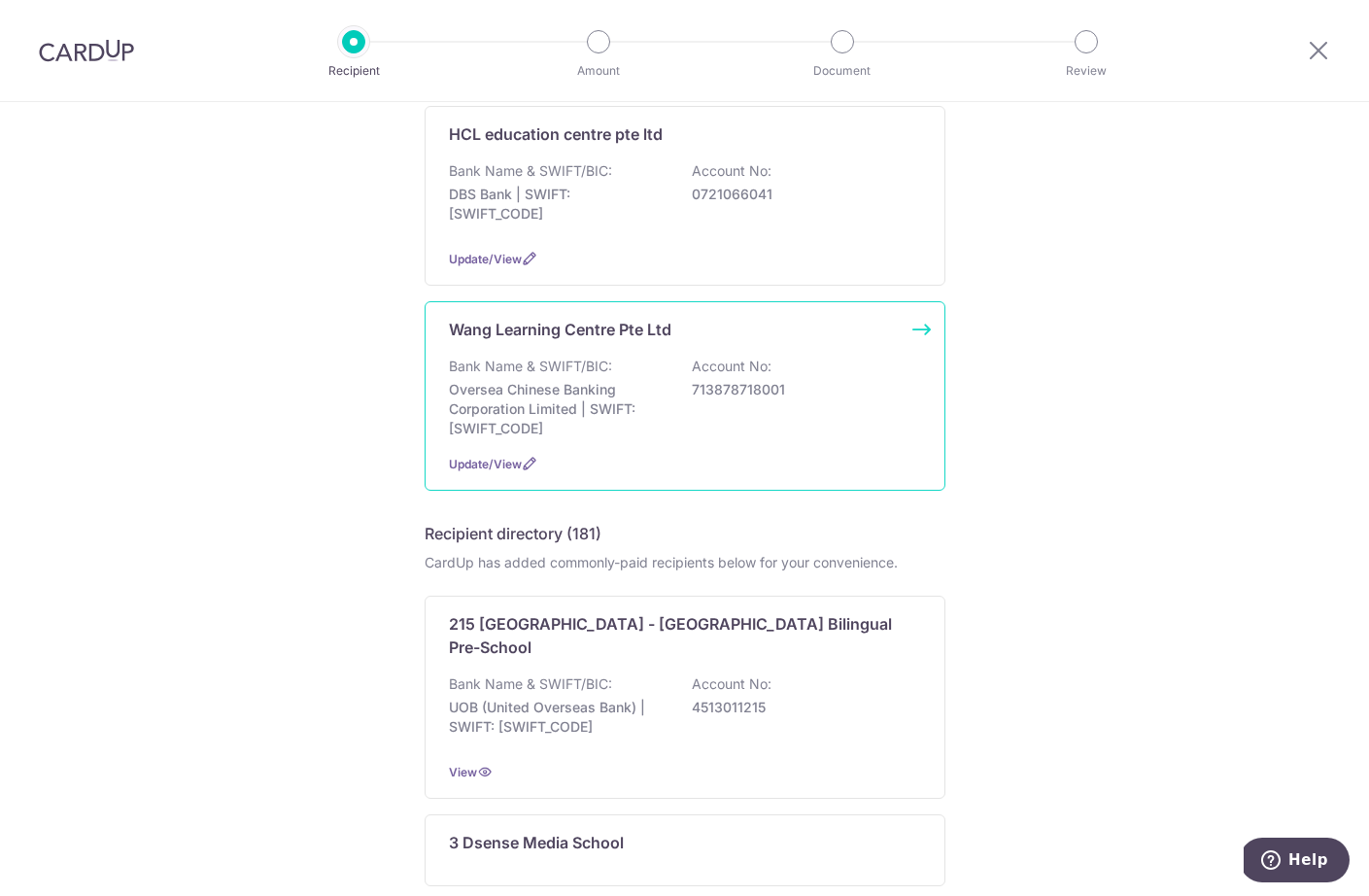
click at [518, 394] on p "Oversea Chinese Banking Corporation Limited | SWIFT: OCBCSGSGXXX" at bounding box center [558, 409] width 218 height 58
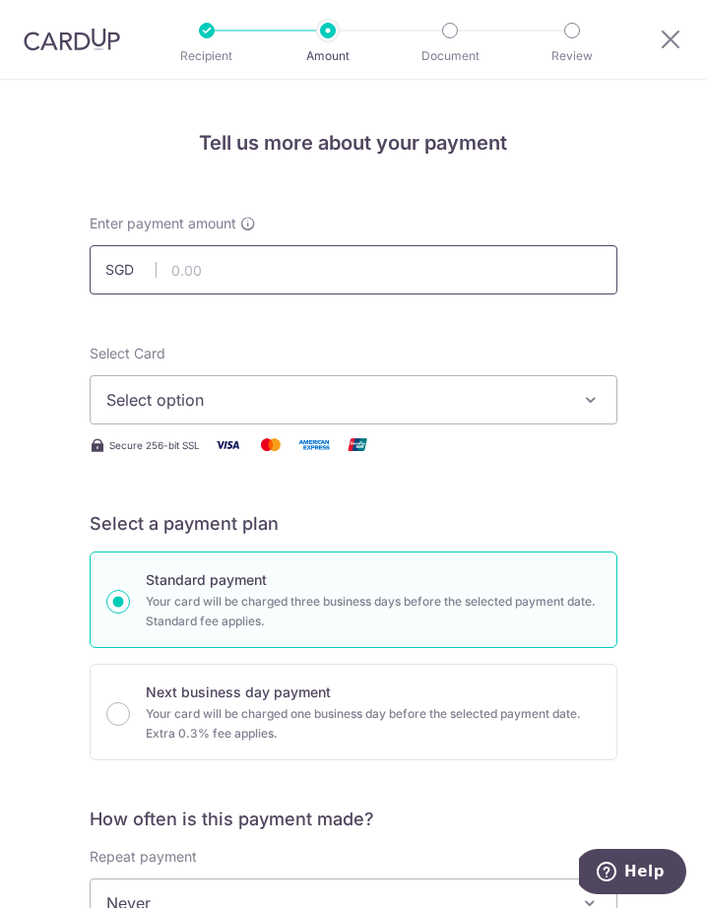
click at [314, 268] on input "text" at bounding box center [354, 269] width 528 height 49
type input "1,034.00"
click at [357, 391] on span "Select option" at bounding box center [339, 400] width 467 height 24
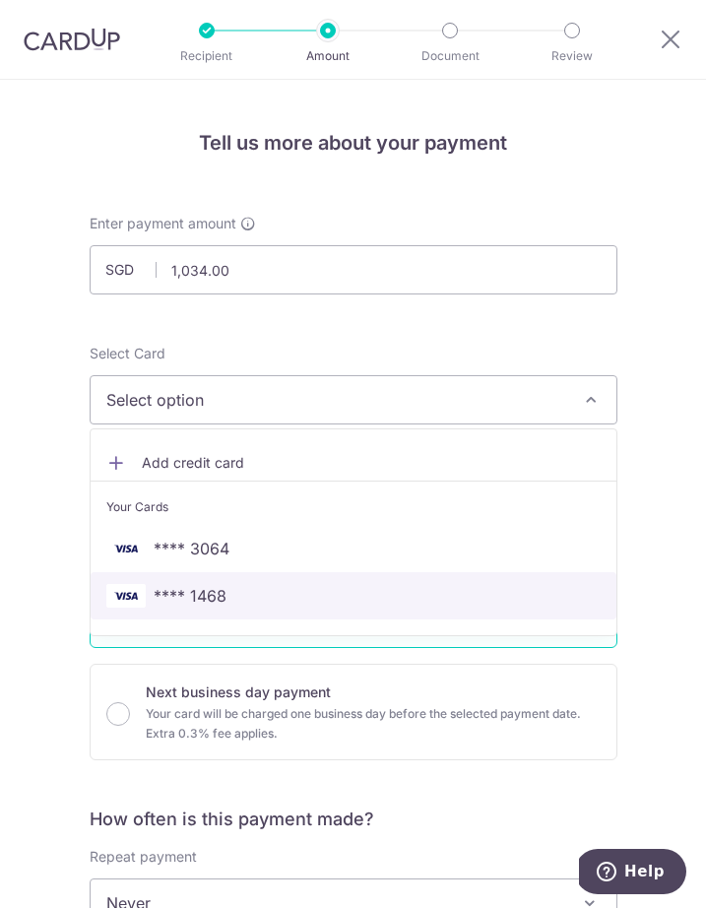
click at [228, 584] on span "**** 1468" at bounding box center [353, 596] width 494 height 24
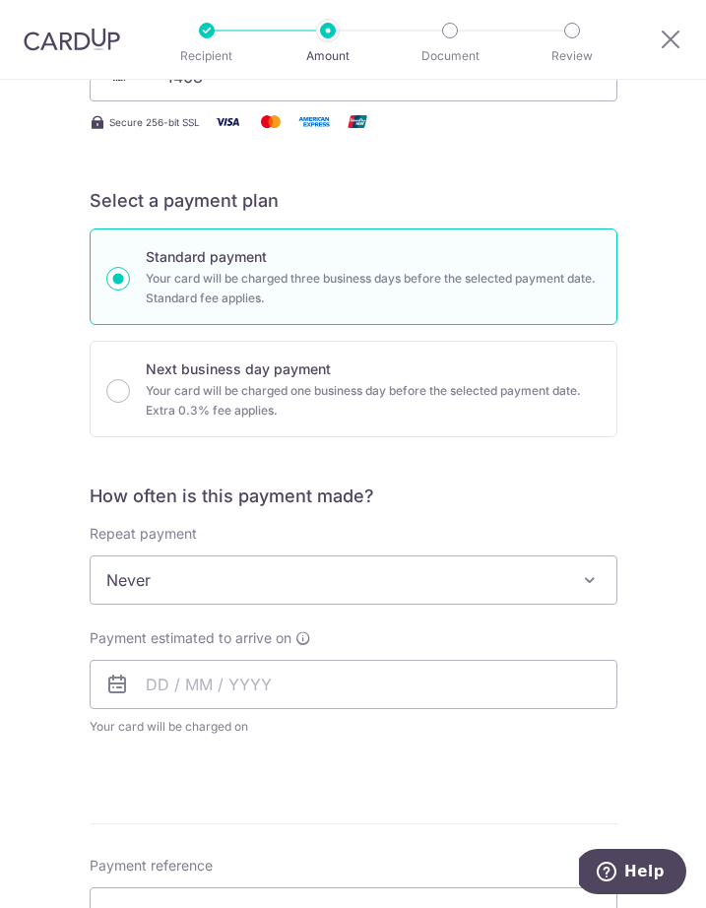
scroll to position [340, 0]
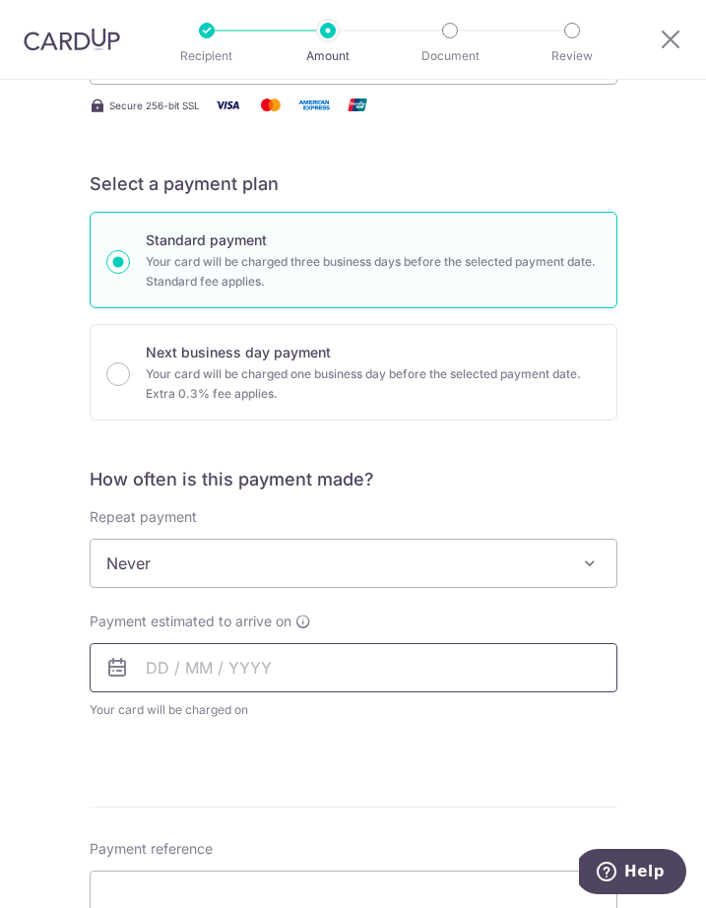
click at [251, 677] on input "text" at bounding box center [354, 667] width 528 height 49
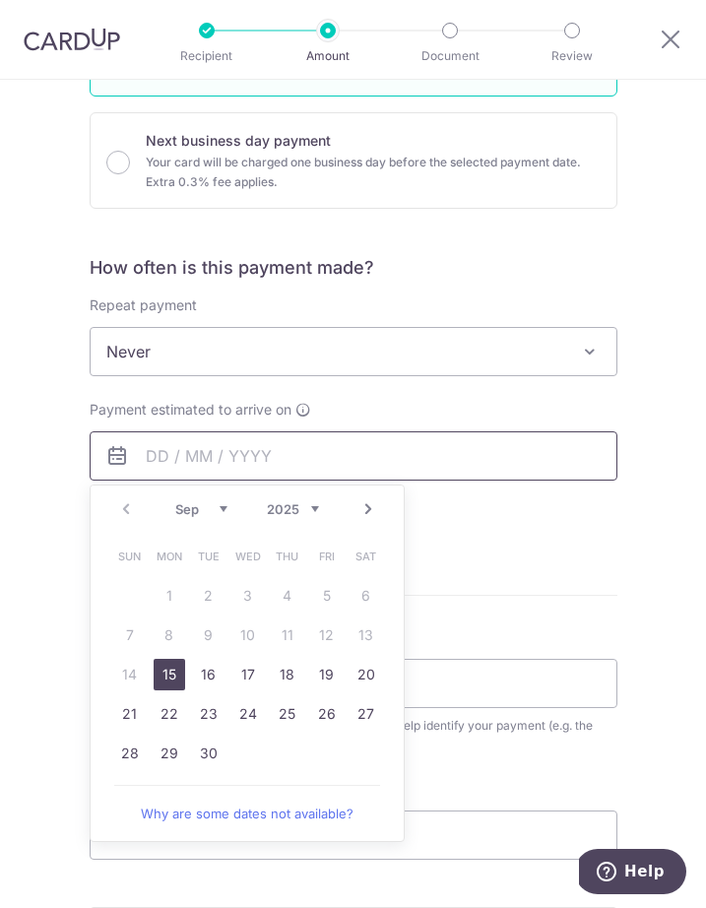
scroll to position [575, 0]
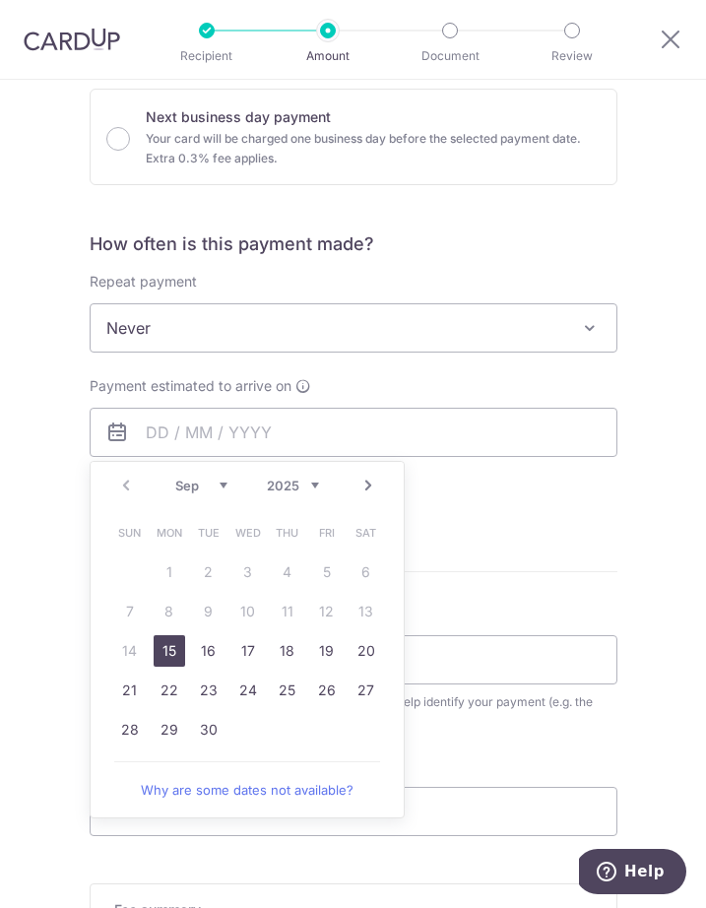
click at [170, 652] on link "15" at bounding box center [170, 651] width 32 height 32
type input "[DATE]"
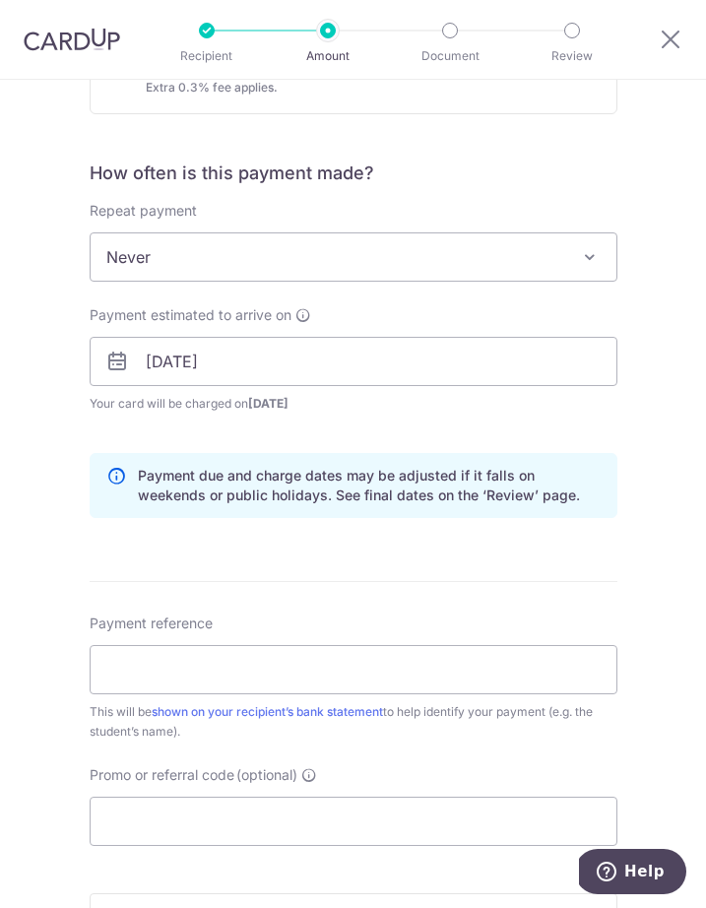
scroll to position [698, 0]
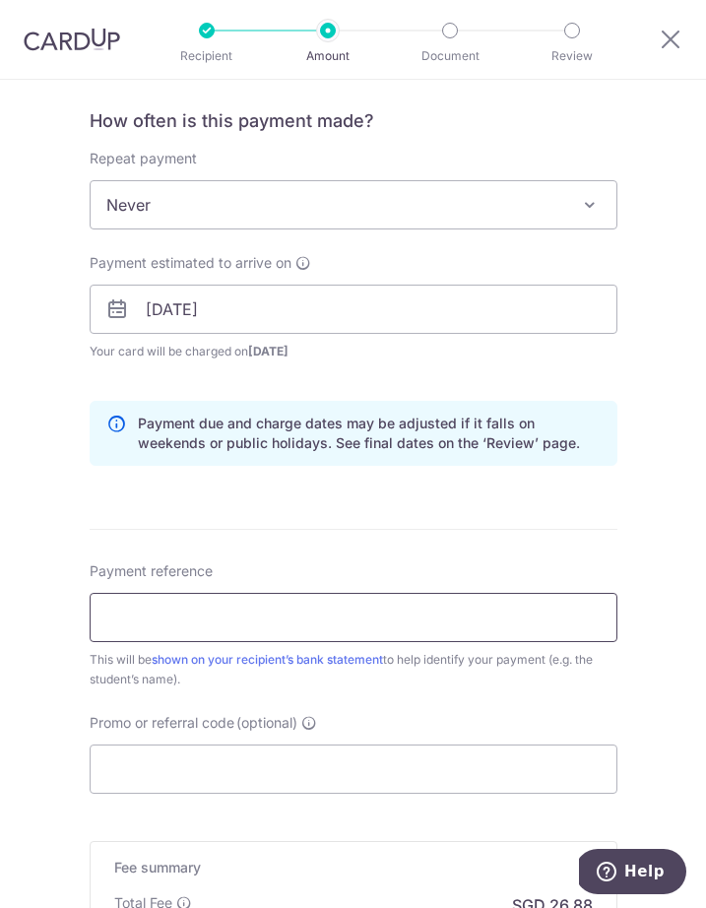
click at [335, 618] on input "Payment reference" at bounding box center [354, 617] width 528 height 49
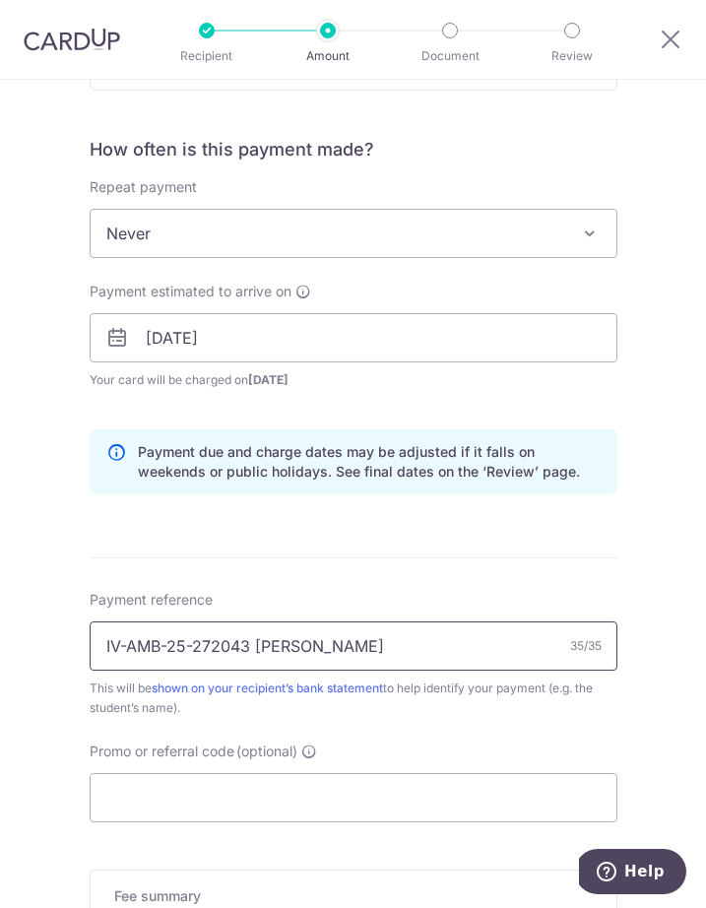
scroll to position [1025, 0]
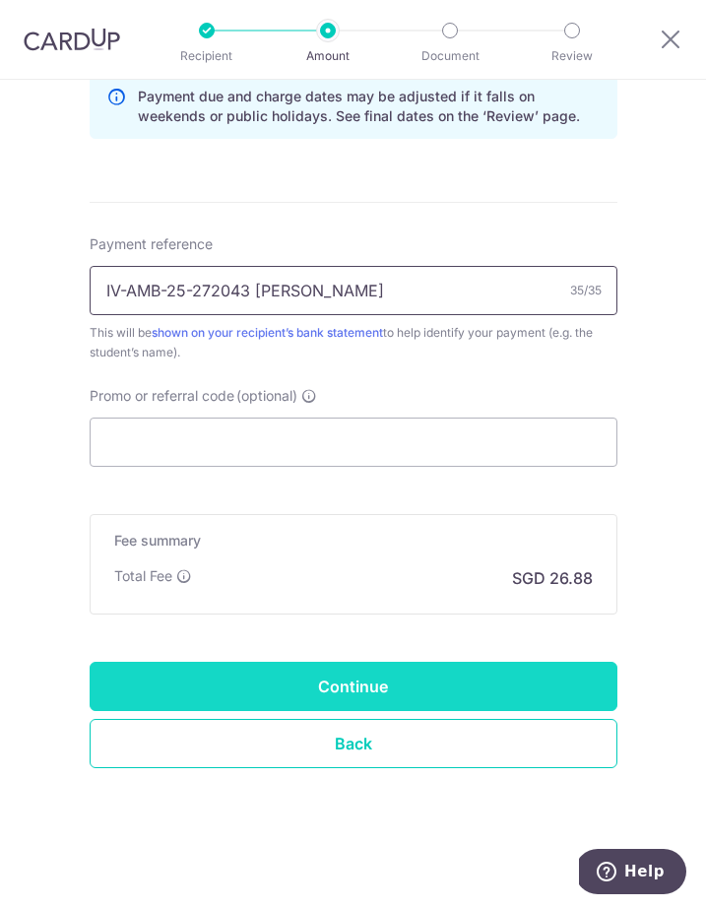
type input "IV-AMB-25-272043 Clarissa Ooi Jun H"
click at [511, 692] on input "Continue" at bounding box center [354, 686] width 528 height 49
type input "Create Schedule"
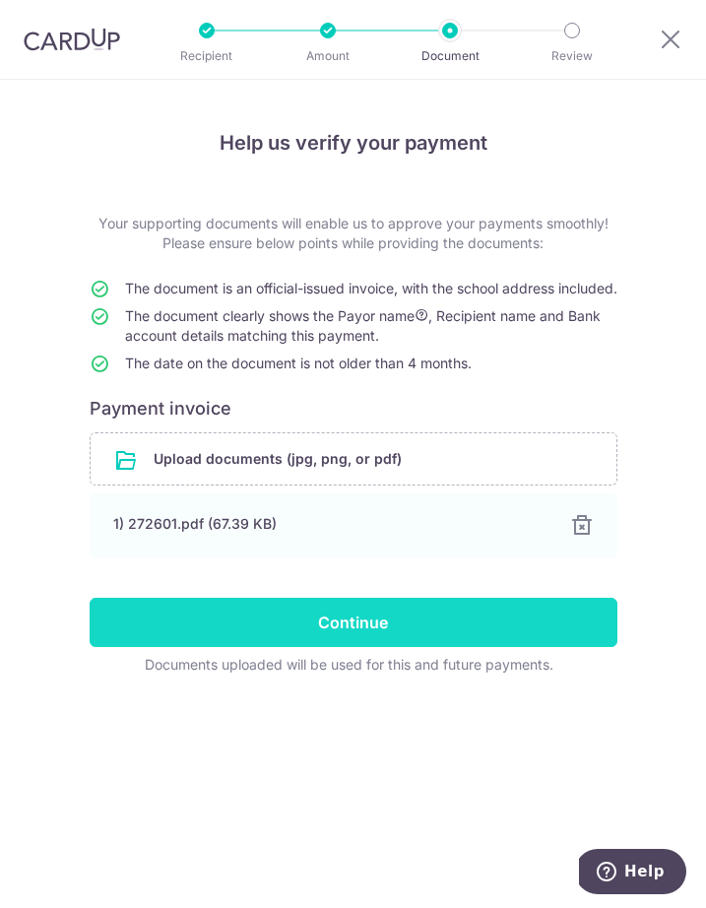
click at [388, 626] on input "Continue" at bounding box center [354, 622] width 528 height 49
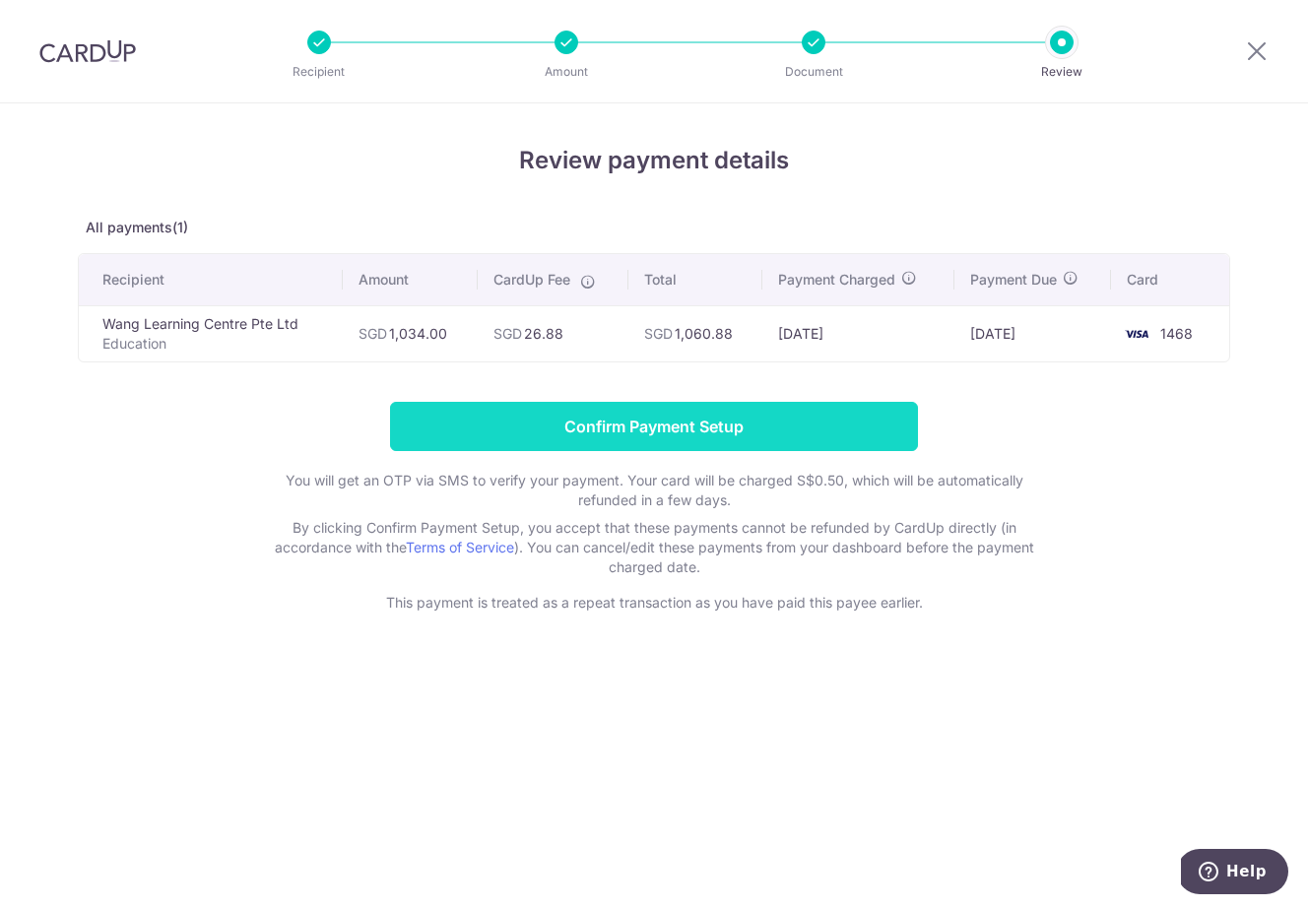
click at [607, 416] on input "Confirm Payment Setup" at bounding box center [654, 426] width 528 height 49
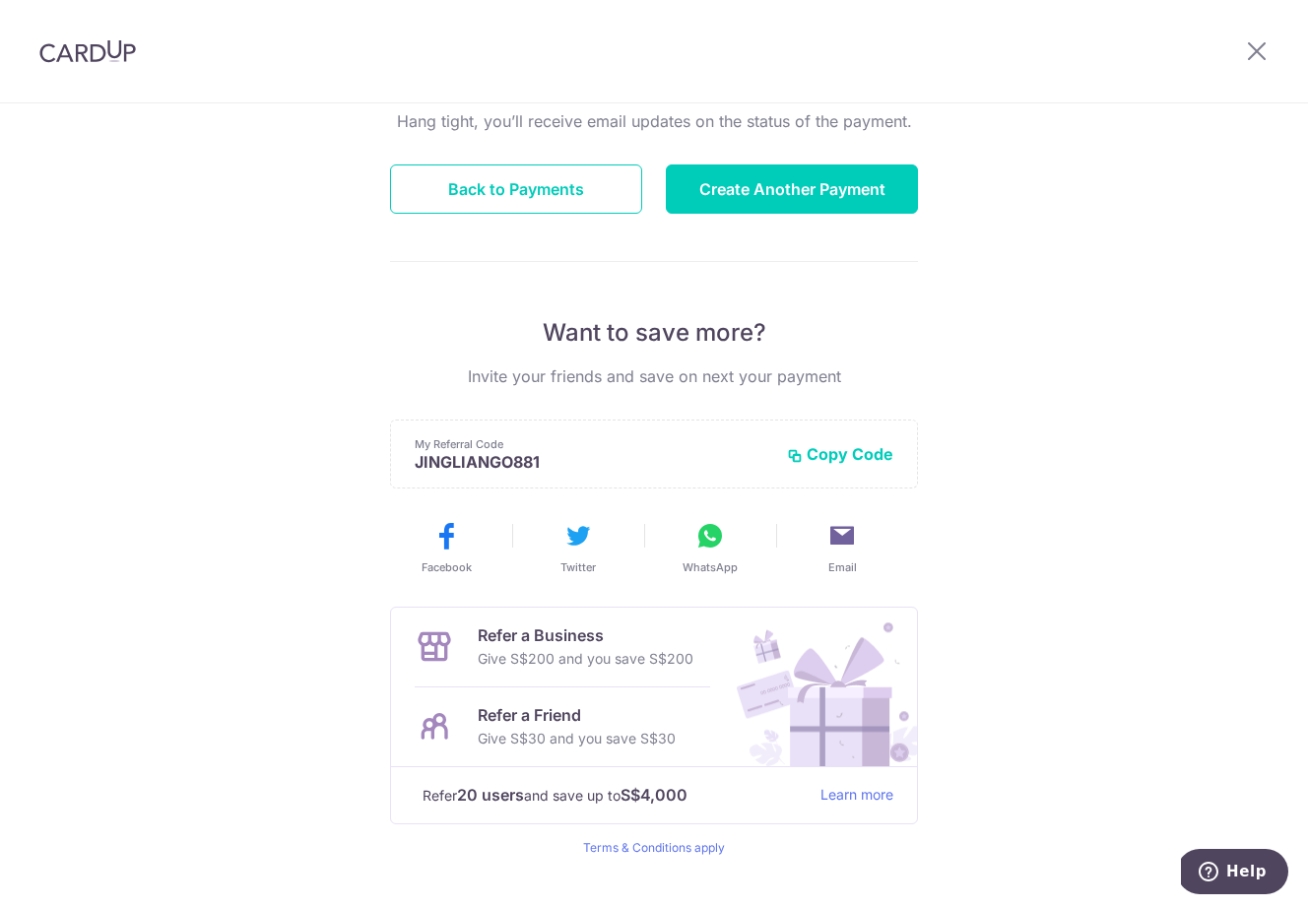
scroll to position [247, 0]
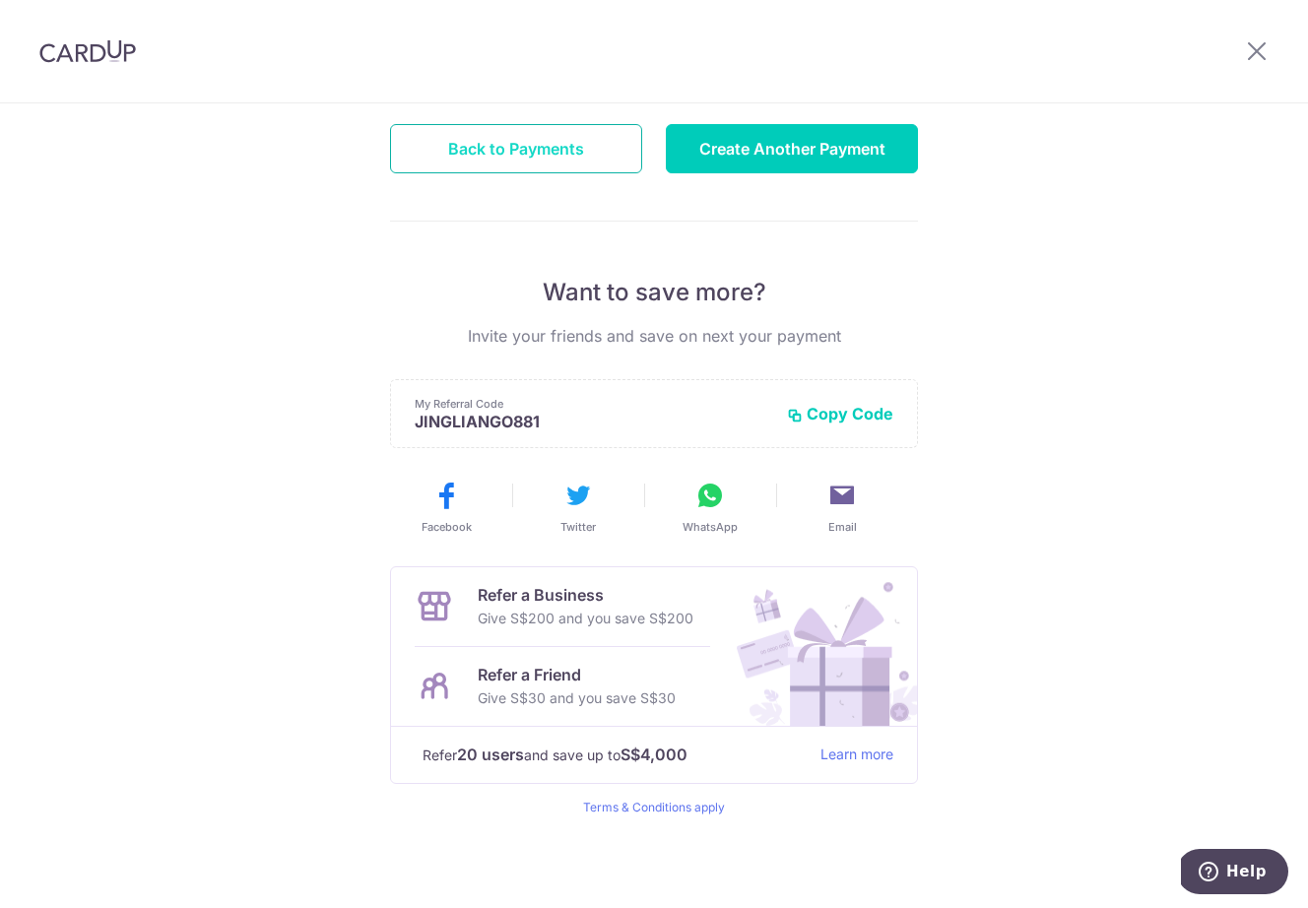
click at [544, 146] on button "Back to Payments" at bounding box center [516, 148] width 252 height 49
